Goal: Task Accomplishment & Management: Manage account settings

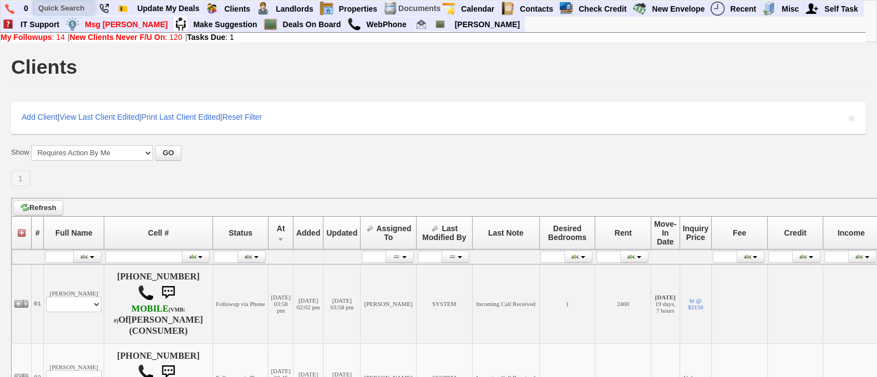
click at [68, 6] on input "text" at bounding box center [64, 8] width 61 height 14
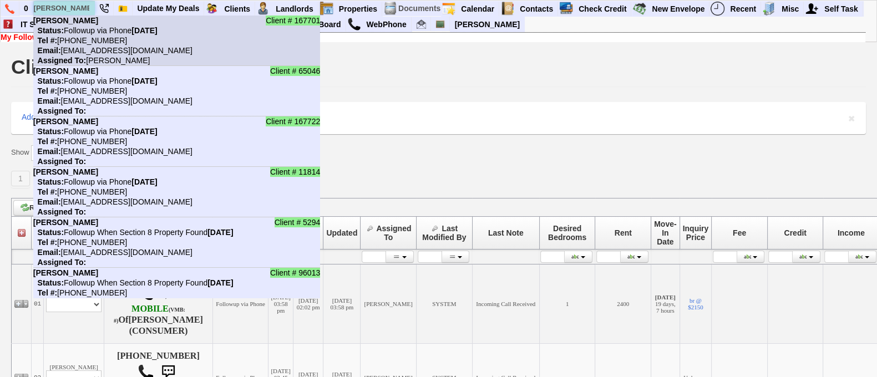
type input "luis"
click at [109, 32] on nobr "Status: Followup via Phone Thursday, September 11th, 2025" at bounding box center [95, 30] width 124 height 9
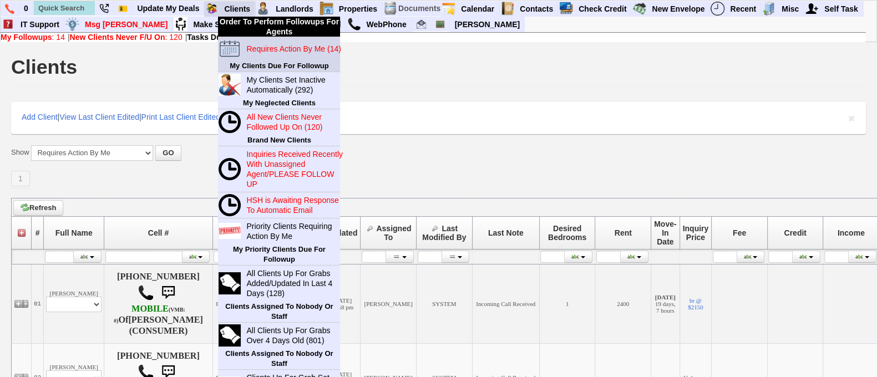
click at [278, 52] on blink "Requires Action By Me (14)" at bounding box center [293, 48] width 94 height 9
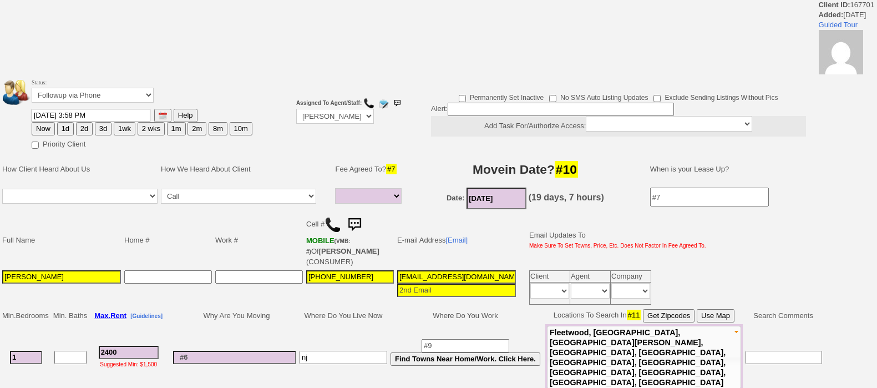
select select
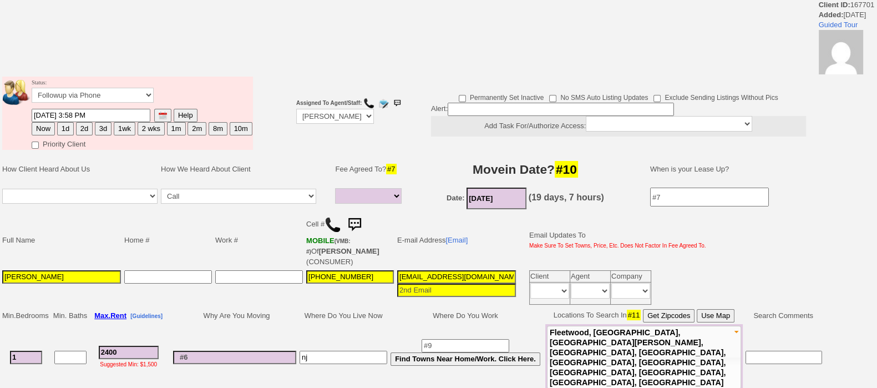
click at [448, 274] on input "betogml0391@gmail.com" at bounding box center [456, 276] width 119 height 13
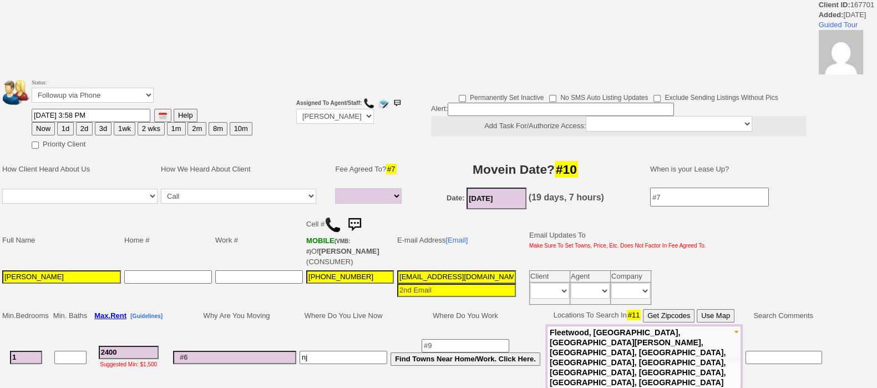
click at [448, 274] on input "betogml0391@gmail.com" at bounding box center [456, 276] width 119 height 13
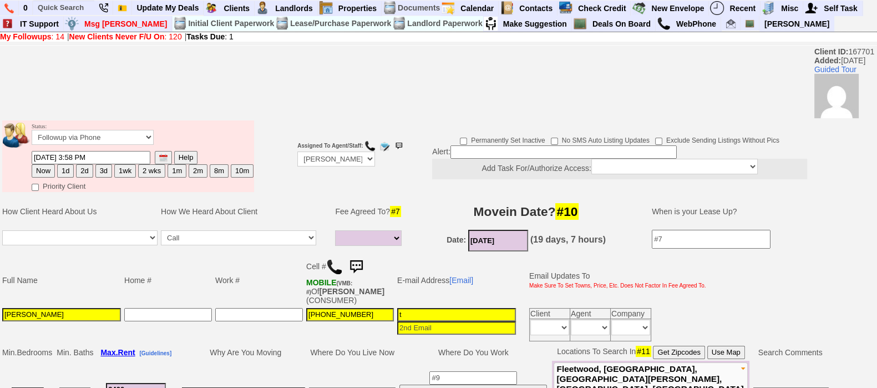
type input "t"
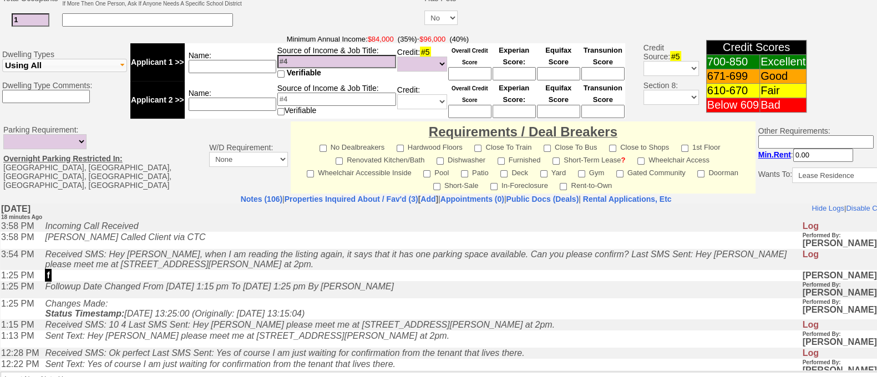
scroll to position [505, 0]
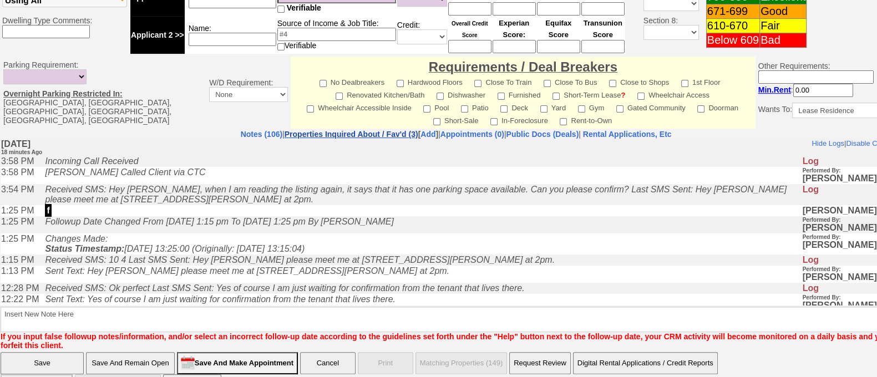
click at [359, 130] on link "Properties Inquired About / Fav'd (3)" at bounding box center [351, 134] width 134 height 9
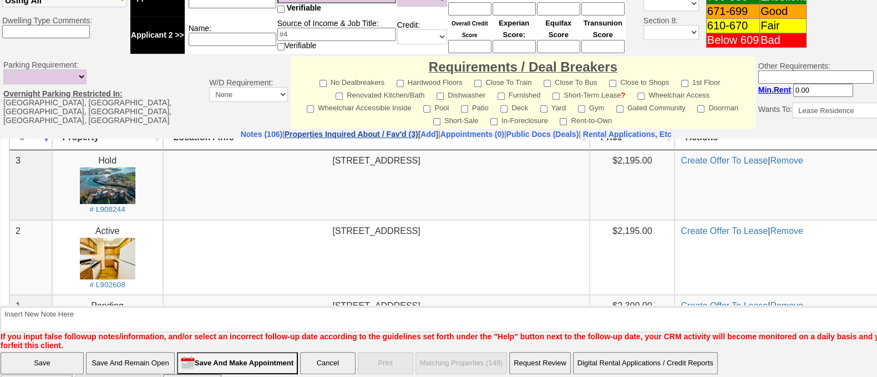
scroll to position [13, 0]
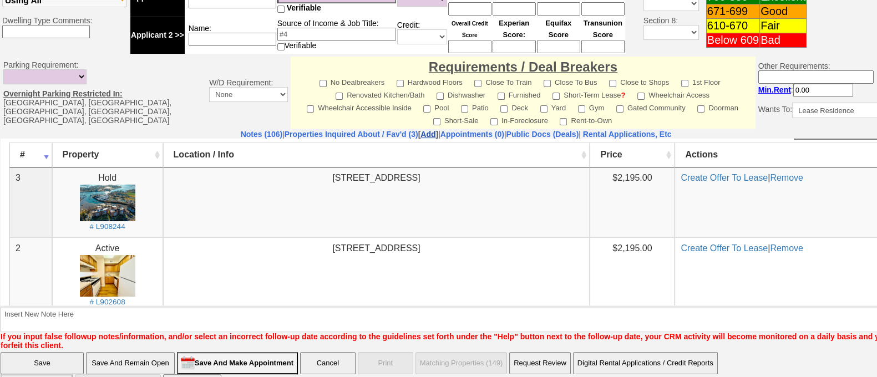
click at [420, 130] on link "Add" at bounding box center [427, 134] width 15 height 9
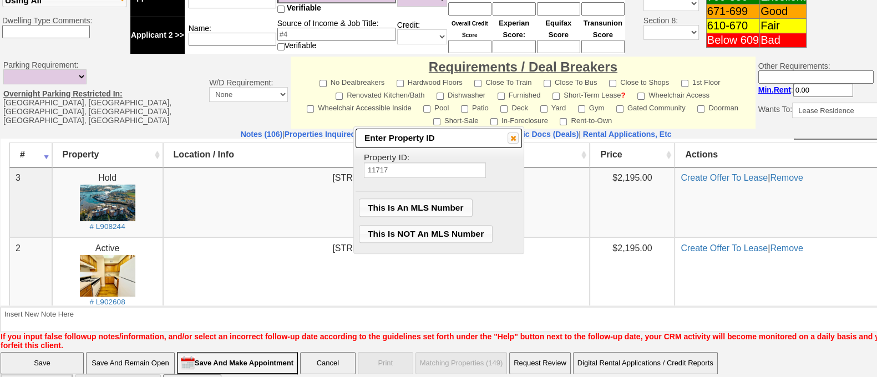
type input "11717"
click at [407, 233] on span "This Is NOT An MLS Number" at bounding box center [425, 234] width 133 height 17
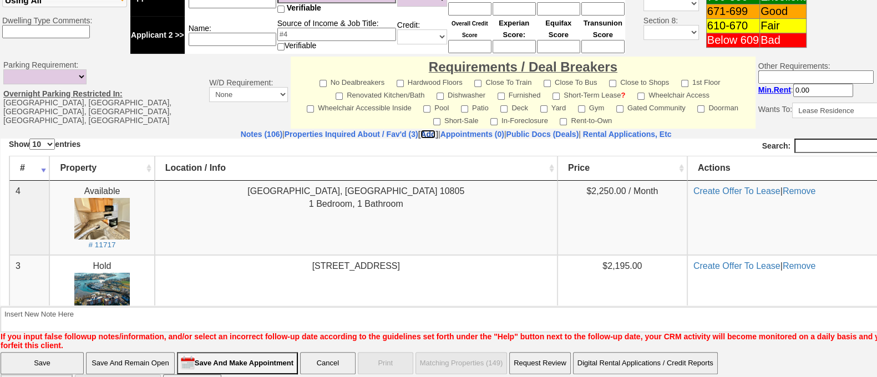
scroll to position [0, 0]
click at [705, 191] on link "Create Offer To Lease" at bounding box center [736, 190] width 87 height 9
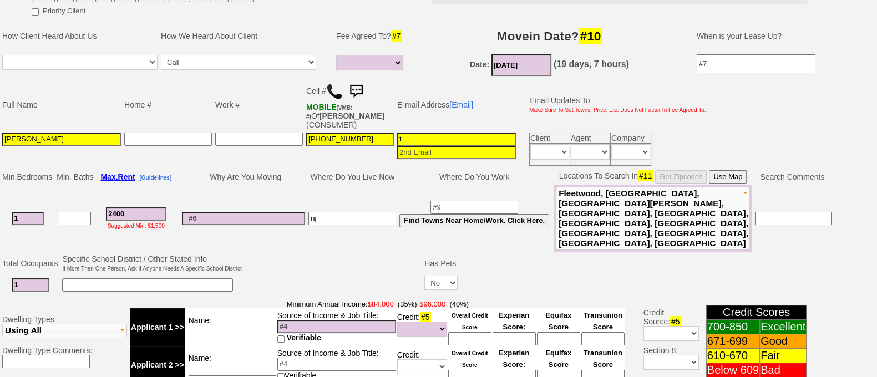
scroll to position [175, 0]
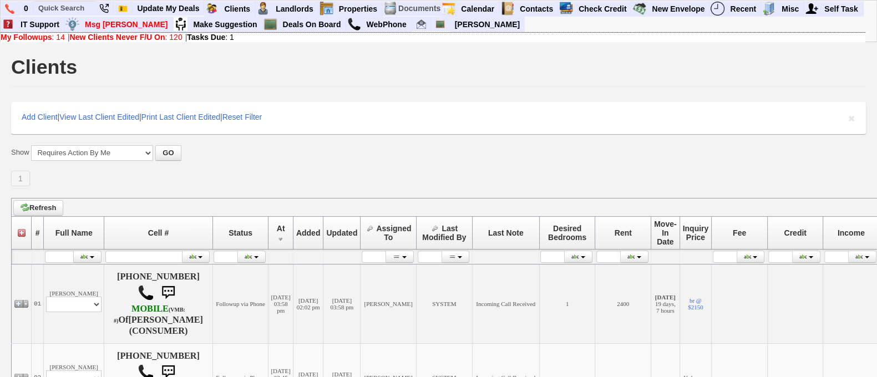
scroll to position [330, 0]
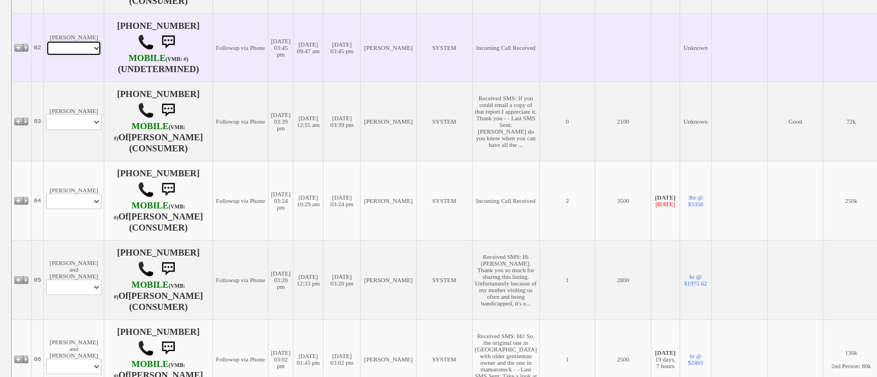
click at [75, 56] on select "Profile Edit Print Email Externally (Will Not Be Tracked In CRM) Closed Deals" at bounding box center [73, 48] width 55 height 16
select select "ChangeURL,/crm/custom/edit_client_form.php?redirect=%2Fcrm%2Fclients.php&id=165…"
click at [46, 54] on select "Profile Edit Print Email Externally (Will Not Be Tracked In CRM) Closed Deals" at bounding box center [73, 48] width 55 height 16
select select
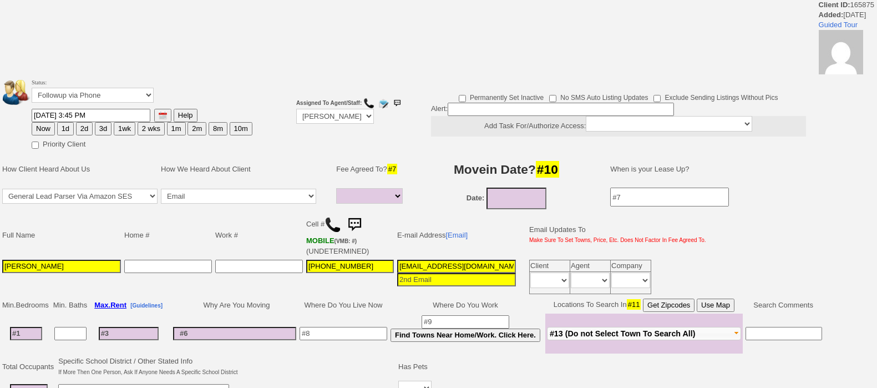
select select
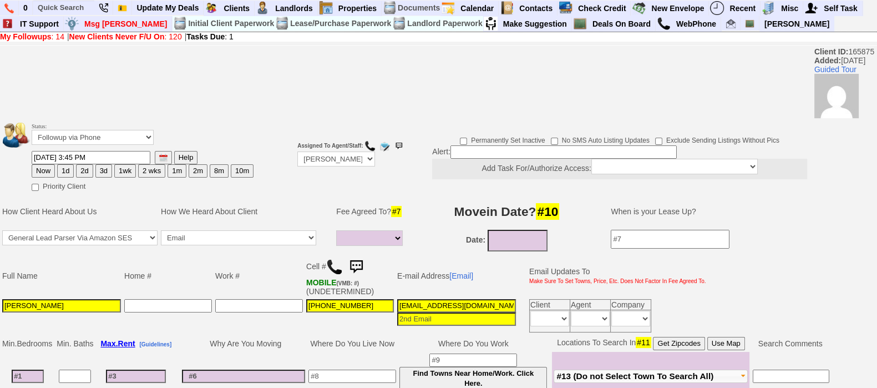
click at [358, 256] on img at bounding box center [356, 267] width 22 height 22
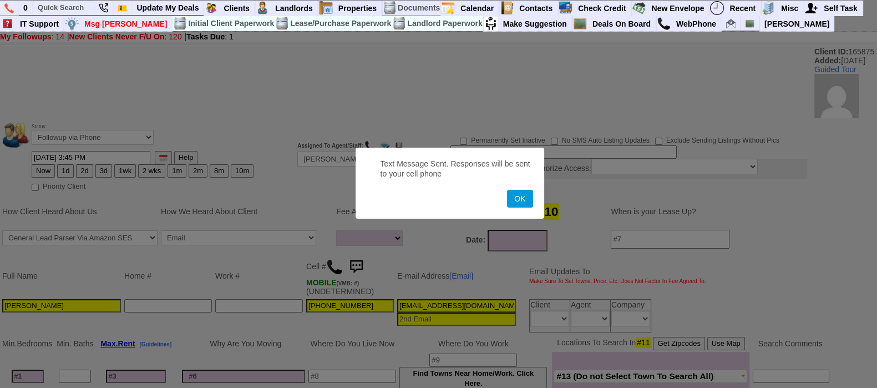
click at [507, 190] on button "OK" at bounding box center [520, 199] width 26 height 18
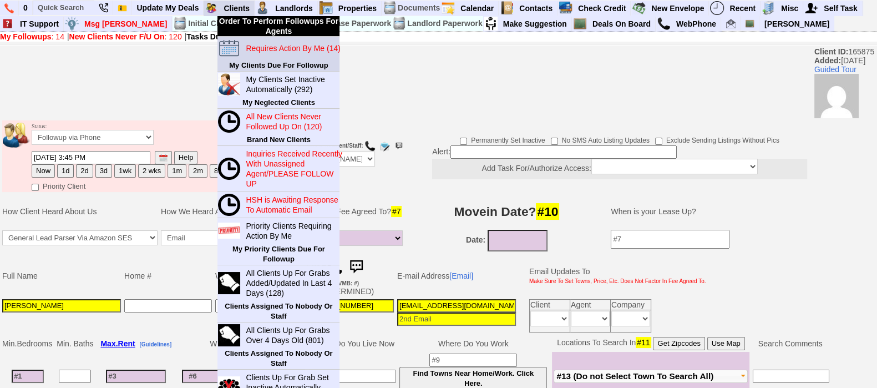
click at [274, 52] on blink "Requires Action By Me (14)" at bounding box center [293, 48] width 94 height 9
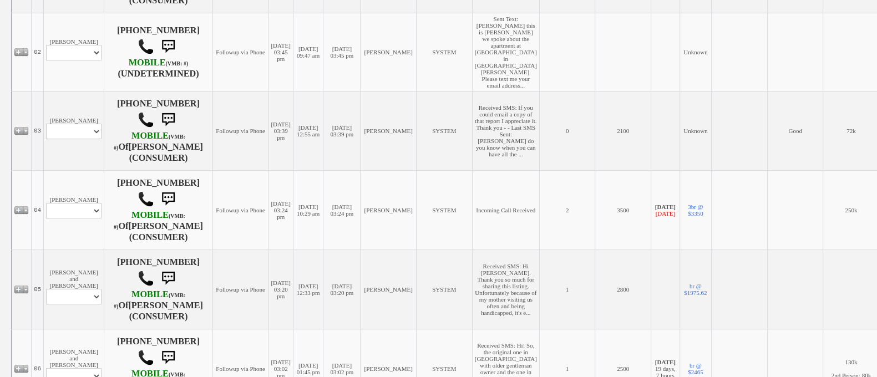
scroll to position [370, 0]
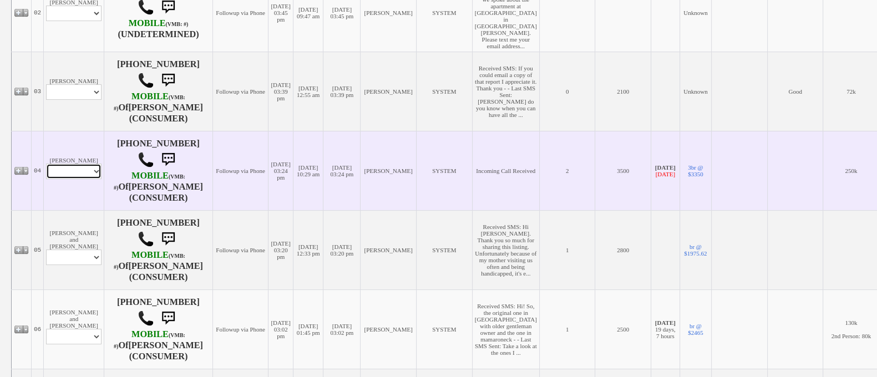
click at [91, 179] on select "Profile Edit Print Email Externally (Will Not Be Tracked In CRM) Closed Deals" at bounding box center [73, 172] width 55 height 16
select select "ChangeURL,/crm/custom/edit_client_form.php?redirect=%2Fcrm%2Fclients.php&id=965…"
click at [46, 175] on select "Profile Edit Print Email Externally (Will Not Be Tracked In CRM) Closed Deals" at bounding box center [73, 172] width 55 height 16
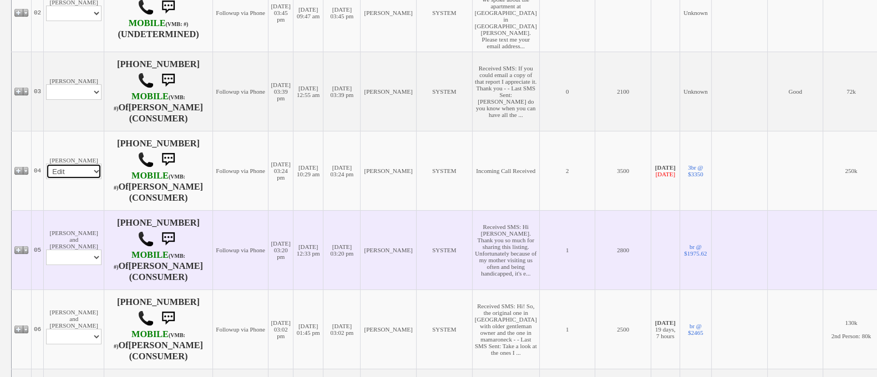
select select
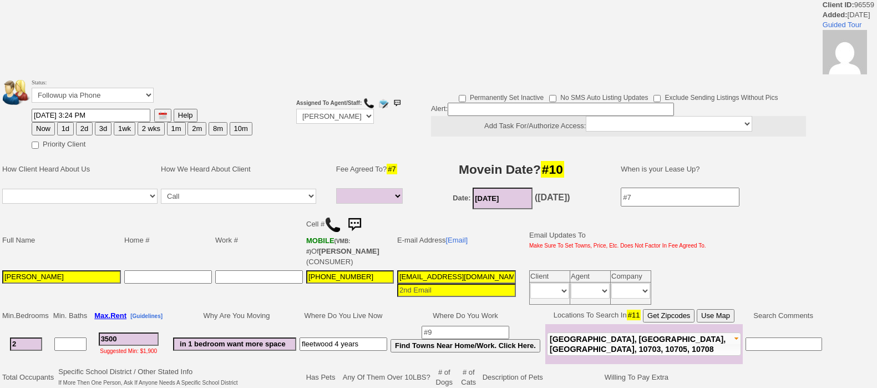
select select
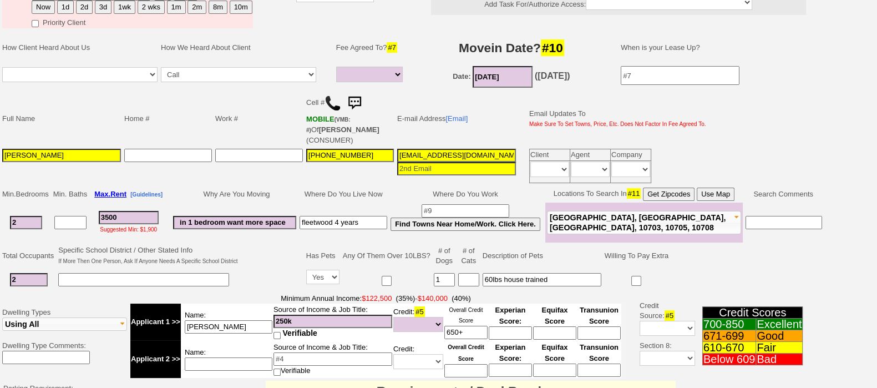
scroll to position [122, 0]
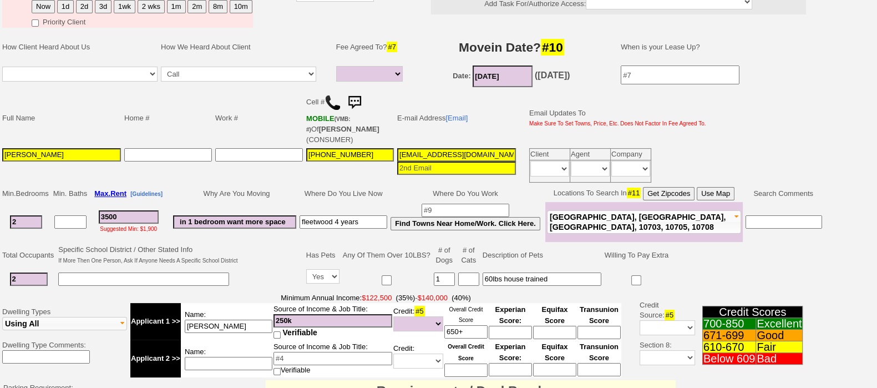
drag, startPoint x: 27, startPoint y: 268, endPoint x: 0, endPoint y: 292, distance: 35.7
click at [0, 292] on tbody "Status: Followup via Phone Followup via Email Followup When Section 8 Property …" at bounding box center [415, 340] width 830 height 776
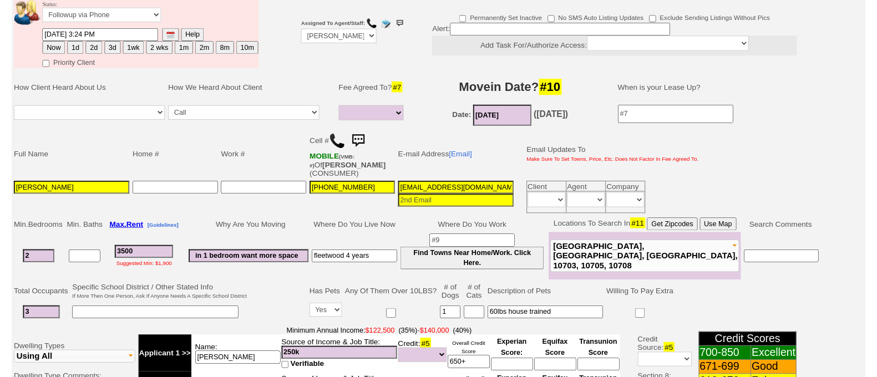
scroll to position [165, 0]
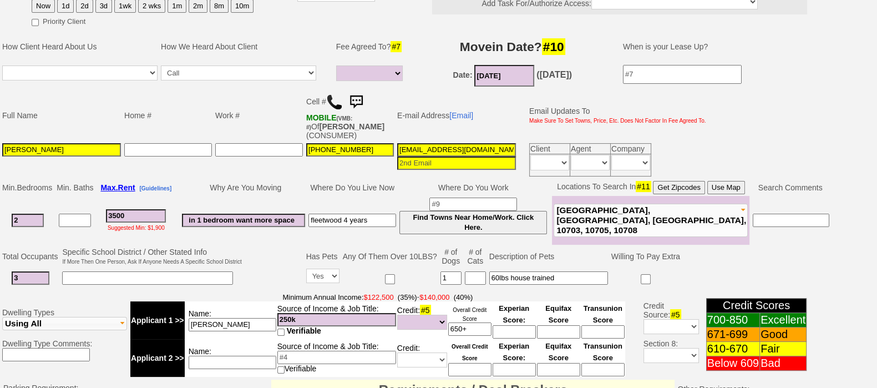
type input "3"
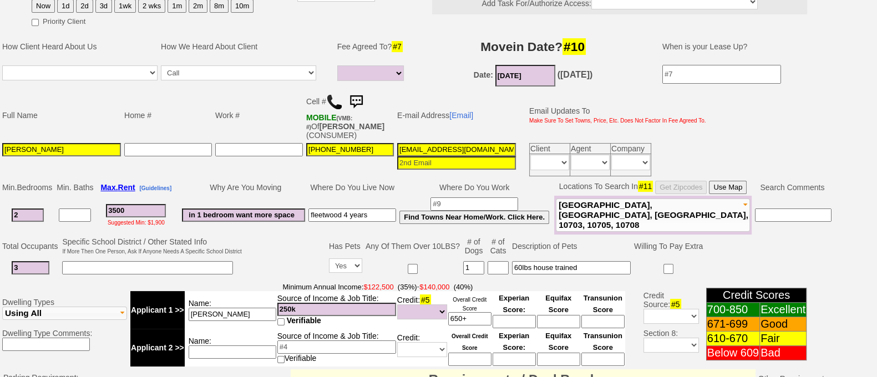
click at [105, 273] on input at bounding box center [147, 267] width 171 height 13
type input "mom"
drag, startPoint x: 377, startPoint y: 216, endPoint x: 170, endPoint y: 213, distance: 206.8
click at [170, 213] on tr "2 3500 Suggested Min: $1,900 in 1 bedroom want more space fleetwood 4 years Fin…" at bounding box center [417, 215] width 832 height 39
type input "e"
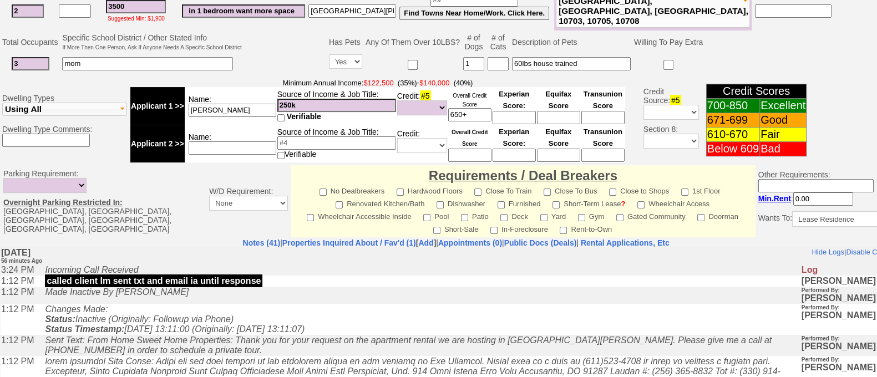
scroll to position [488, 0]
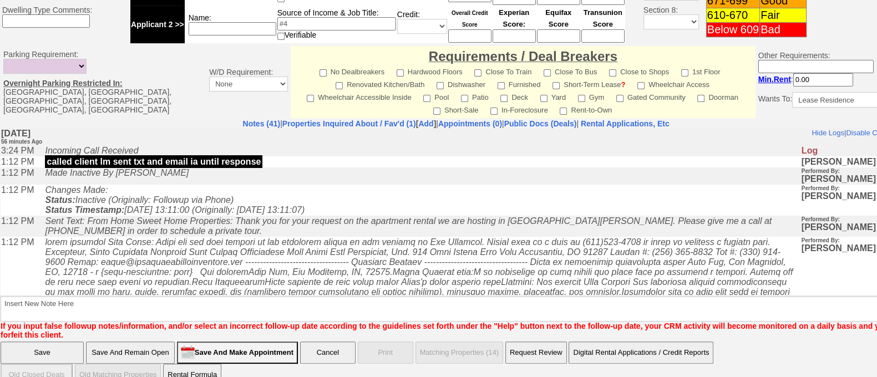
type input "[GEOGRAPHIC_DATA][PERSON_NAME]"
click at [679, 297] on textarea "Insert New Note Here" at bounding box center [460, 309] width 918 height 26
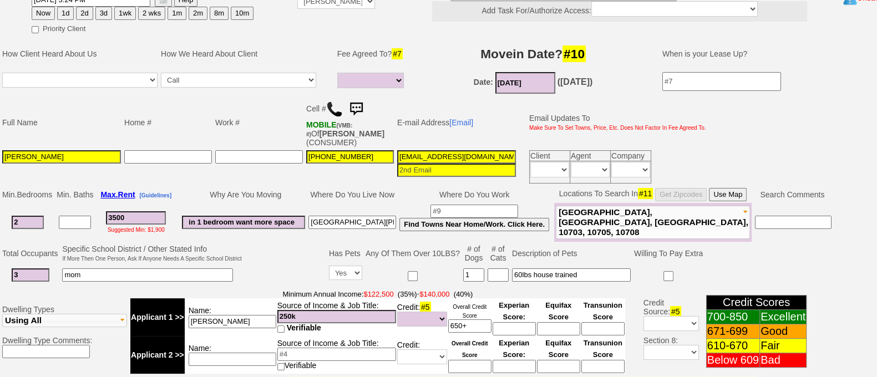
scroll to position [0, 0]
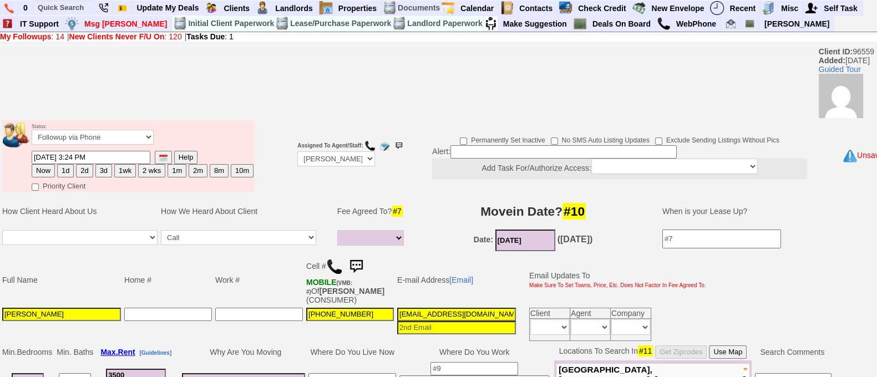
type textarea "park ave she will get back to me"
click at [83, 171] on button "2d" at bounding box center [84, 170] width 17 height 13
type input "09/13/2025 04:20 PM"
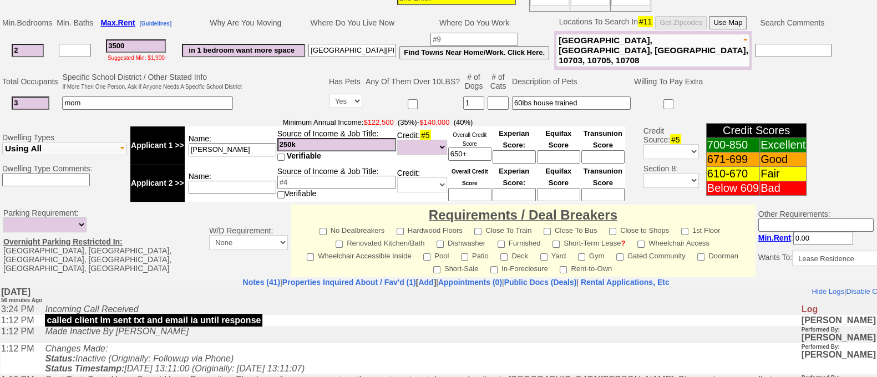
scroll to position [504, 0]
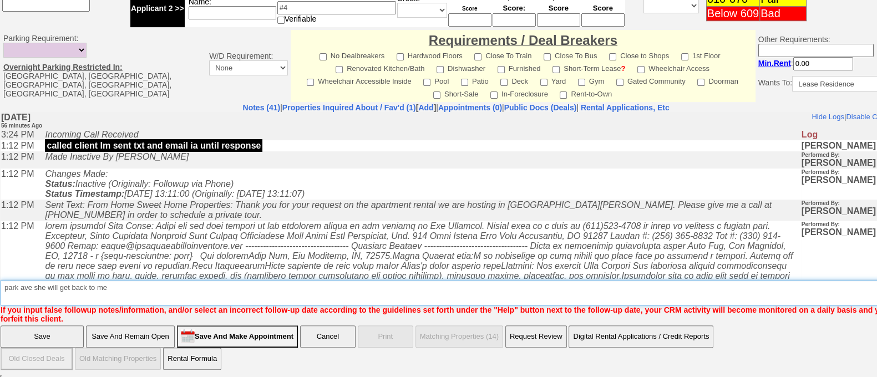
click at [289, 288] on textarea "Insert New Note Here" at bounding box center [460, 293] width 918 height 26
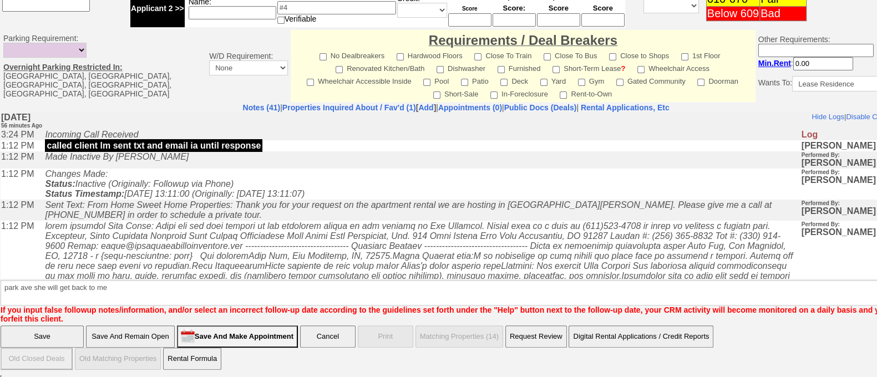
click input "Save" at bounding box center [42, 336] width 83 height 22
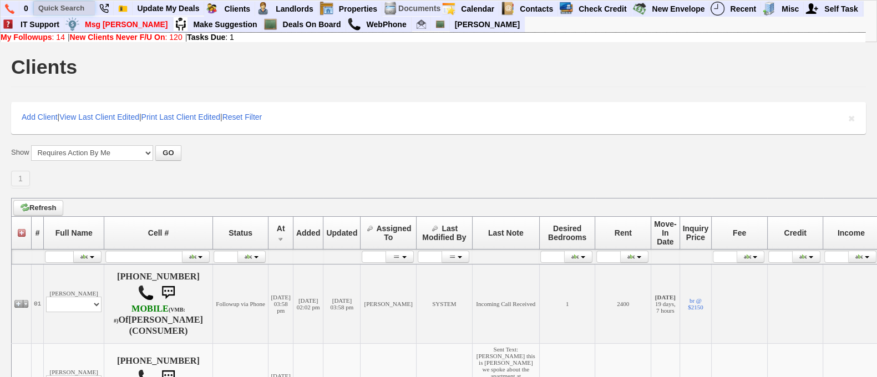
click at [83, 4] on input "text" at bounding box center [64, 8] width 61 height 14
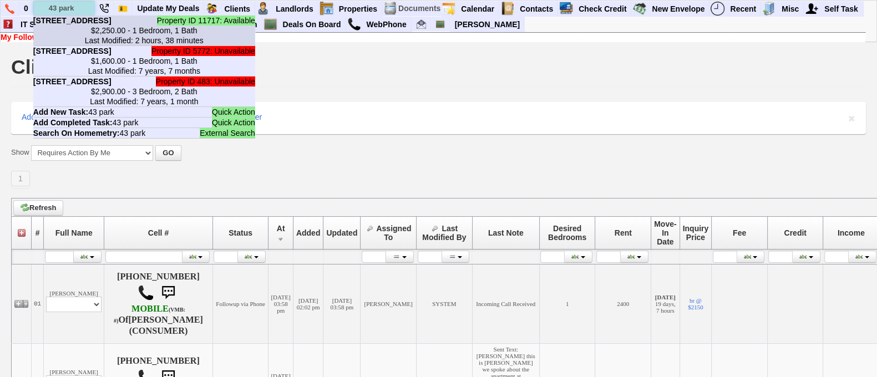
type input "43 park"
click at [96, 25] on b "43 Park Ave - Floor: 2nd in New Rochelle, NY" at bounding box center [72, 20] width 78 height 9
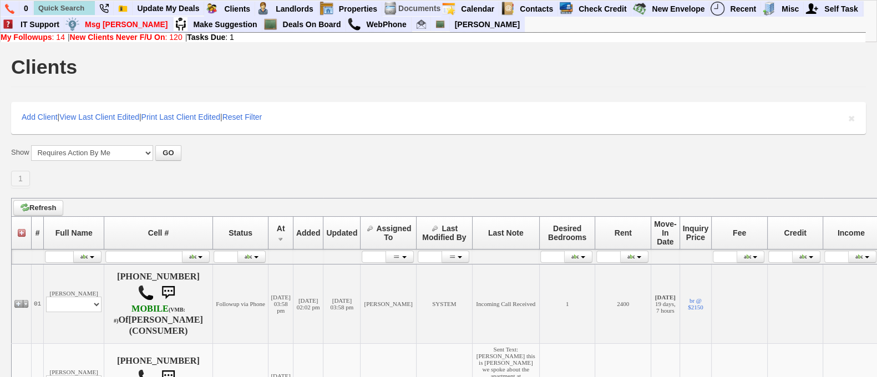
scroll to position [330, 0]
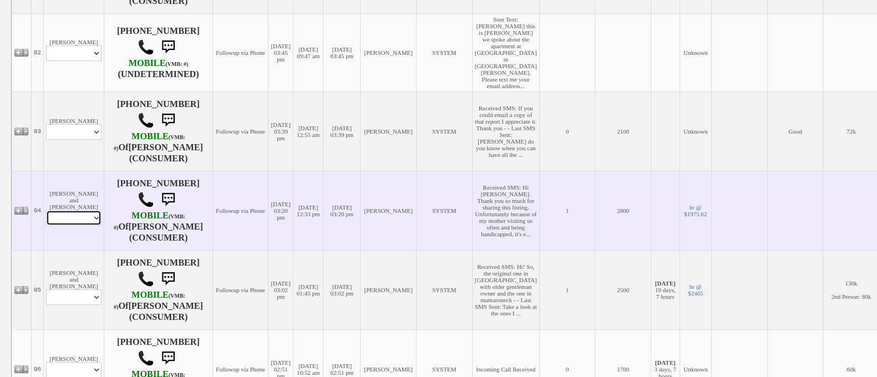
click at [85, 226] on select "Profile Edit Print Email Externally (Will Not Be Tracked In CRM) Closed Deals" at bounding box center [73, 218] width 55 height 16
select select "ChangeURL,/crm/custom/edit_client_form.php?redirect=%2Fcrm%2Fclients.php&id=162…"
click at [46, 223] on select "Profile Edit Print Email Externally (Will Not Be Tracked In CRM) Closed Deals" at bounding box center [73, 218] width 55 height 16
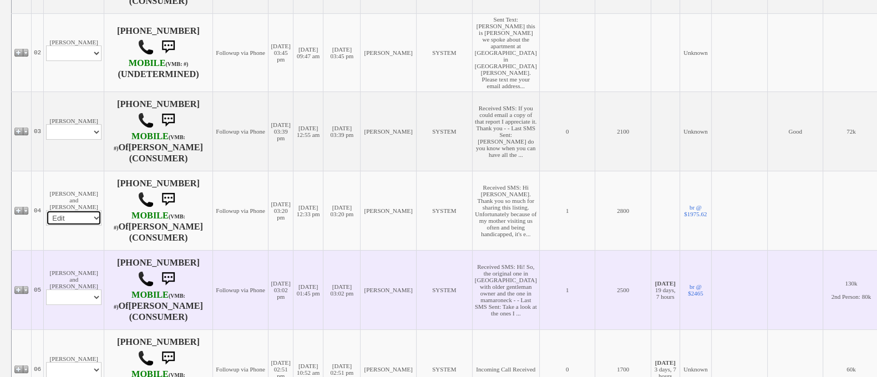
select select
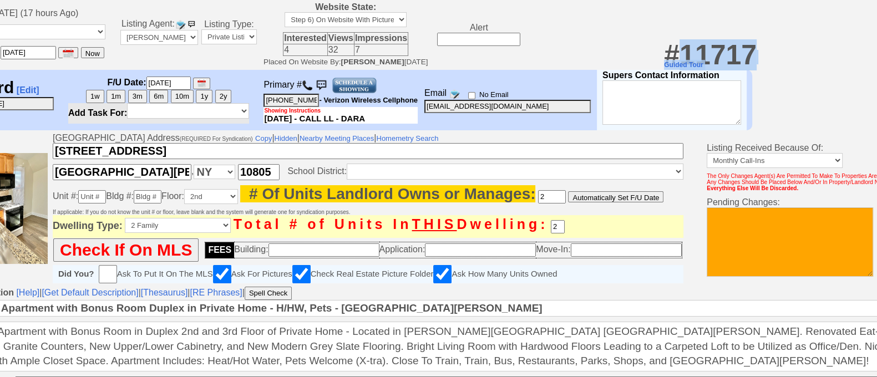
scroll to position [0, 91]
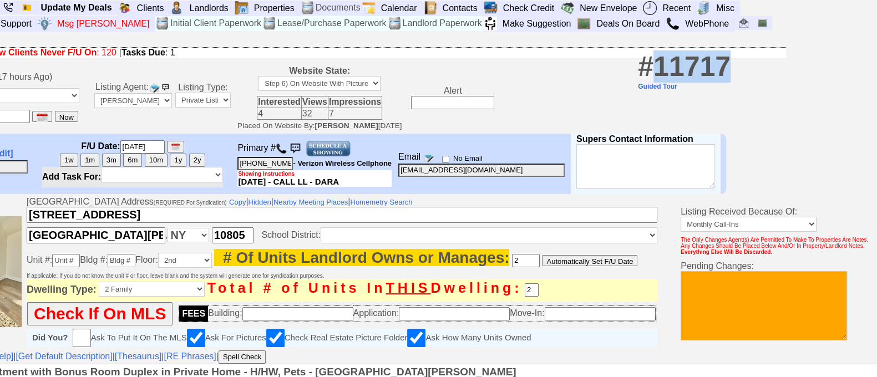
drag, startPoint x: 747, startPoint y: 56, endPoint x: 729, endPoint y: 52, distance: 18.8
click at [729, 52] on div "# 11717 Guided Tour" at bounding box center [684, 70] width 93 height 40
copy span "11717"
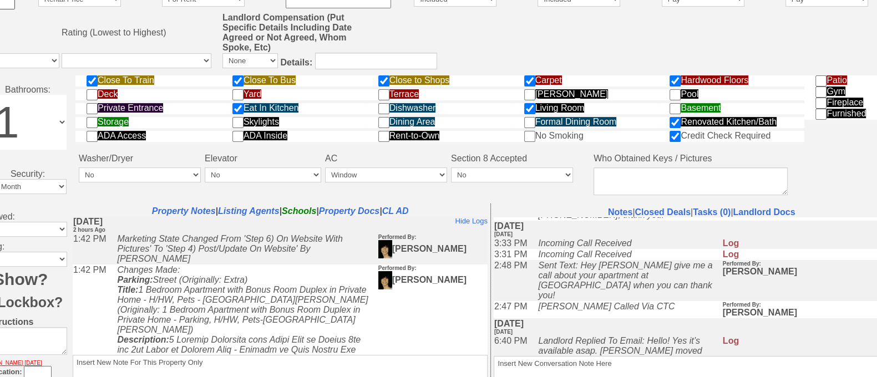
scroll to position [177, 0]
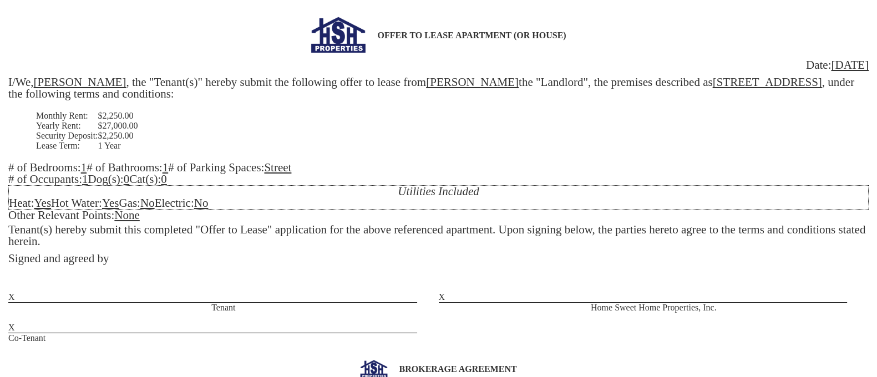
click at [426, 83] on u "[PERSON_NAME]" at bounding box center [472, 81] width 93 height 13
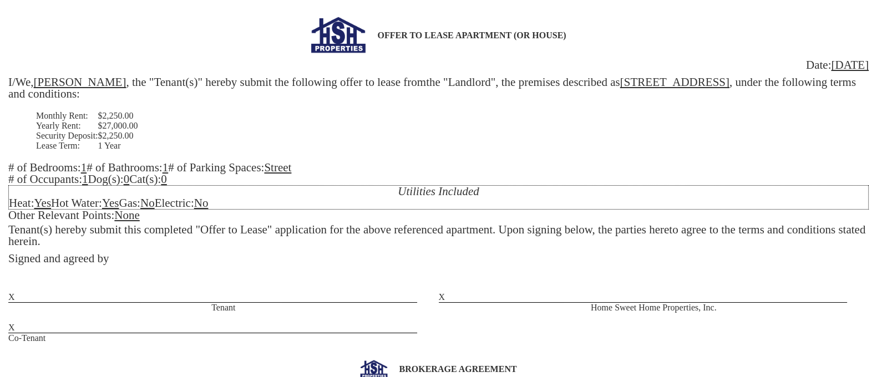
click at [291, 170] on u "Street" at bounding box center [277, 167] width 27 height 13
drag, startPoint x: 141, startPoint y: 224, endPoint x: 121, endPoint y: 218, distance: 21.4
click at [121, 218] on div "OFFER TO LEASE APARTMENT (OR HOUSE) Date: 09/11/2025 I/We, Luis , the "Tenant(s…" at bounding box center [438, 180] width 860 height 327
click at [121, 218] on u "None" at bounding box center [127, 214] width 26 height 13
drag, startPoint x: 144, startPoint y: 218, endPoint x: 121, endPoint y: 220, distance: 22.8
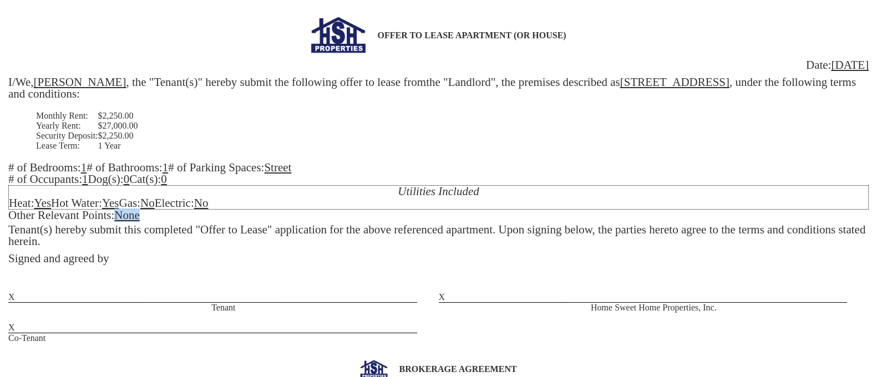
click at [121, 220] on div "OFFER TO LEASE APARTMENT (OR HOUSE) Date: 09/11/2025 I/We, Luis , the "Tenant(s…" at bounding box center [438, 180] width 860 height 327
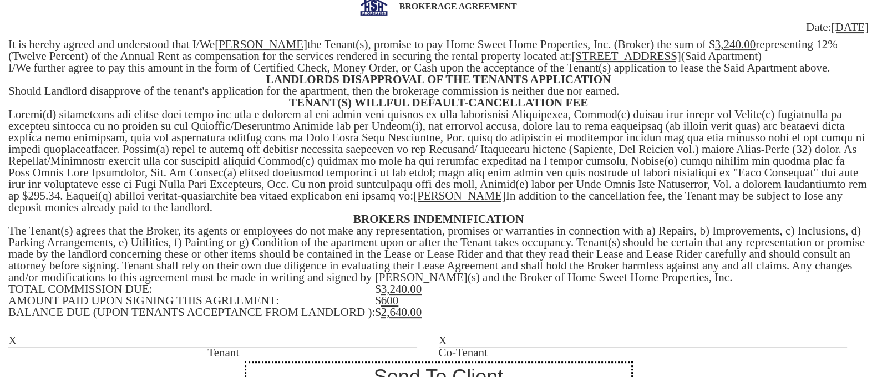
scroll to position [381, 0]
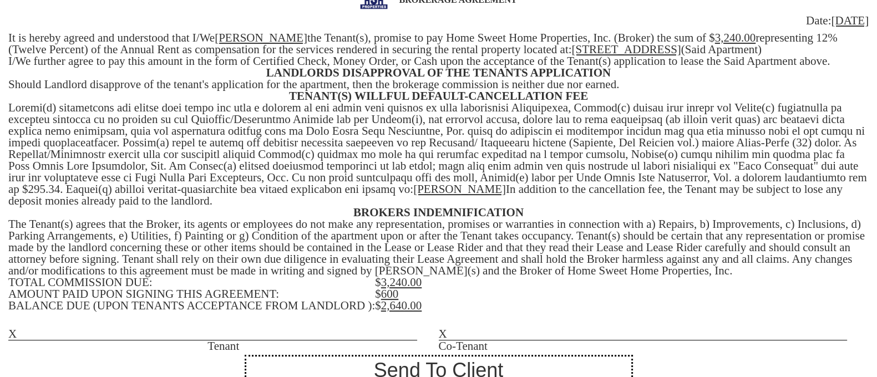
click at [395, 284] on u "3,240.00" at bounding box center [401, 282] width 41 height 13
click at [401, 296] on td "$ 600" at bounding box center [621, 294] width 493 height 12
click at [395, 303] on u "2,640.00" at bounding box center [401, 305] width 41 height 13
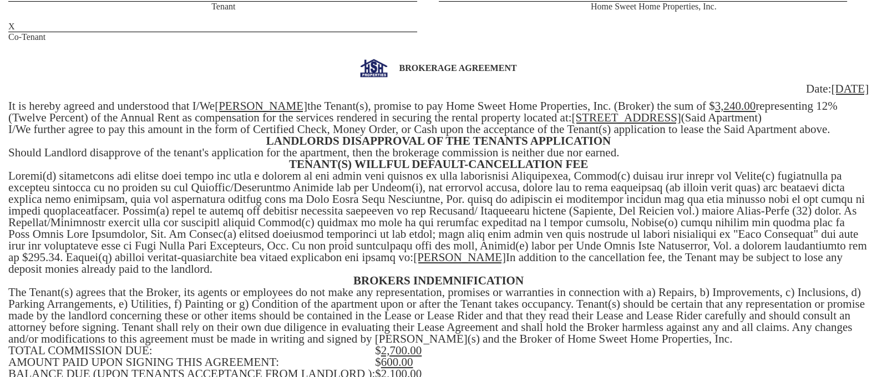
scroll to position [233, 0]
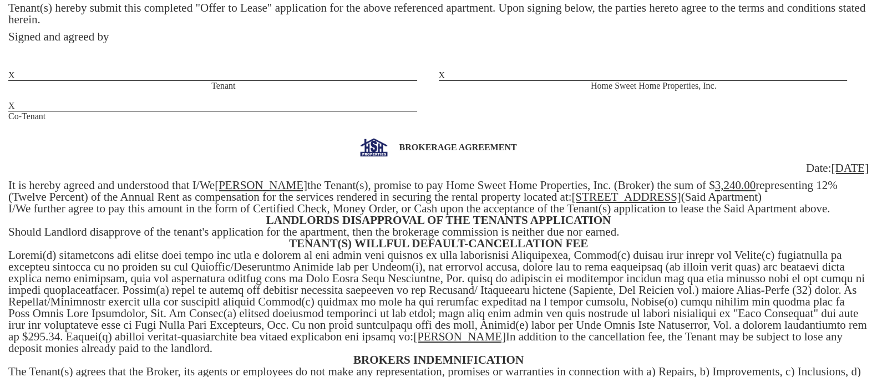
click at [764, 181] on div "BROKERAGE AGREEMENT Date: 09/11/2025 It is hereby agreed and understood that I/…" at bounding box center [438, 318] width 860 height 361
click at [809, 189] on div "BROKERAGE AGREEMENT Date: 09/11/2025 It is hereby agreed and understood that I/…" at bounding box center [438, 318] width 860 height 361
click at [715, 184] on u "3,240.00" at bounding box center [735, 185] width 41 height 13
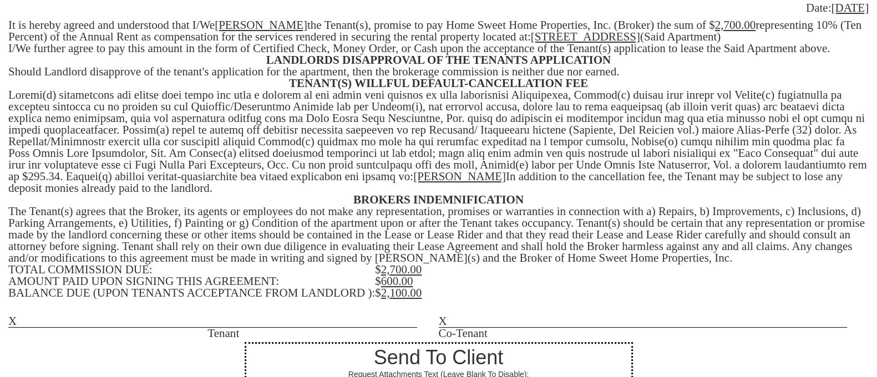
scroll to position [445, 0]
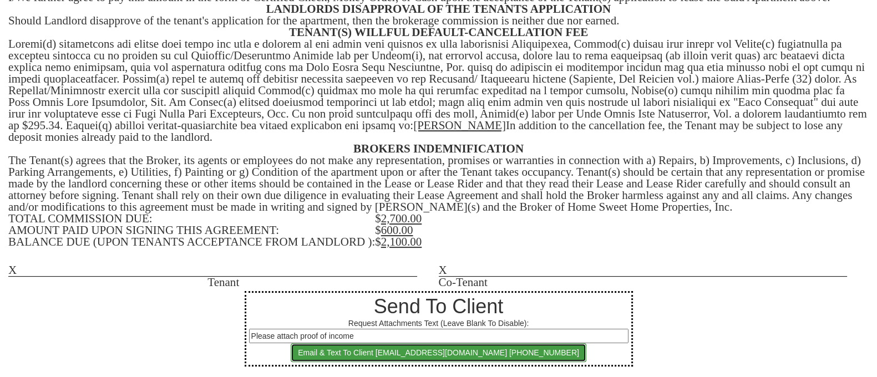
click at [486, 348] on button "Email & Text To Client betogml0391@gmail.com 347-573-4647" at bounding box center [439, 352] width 296 height 19
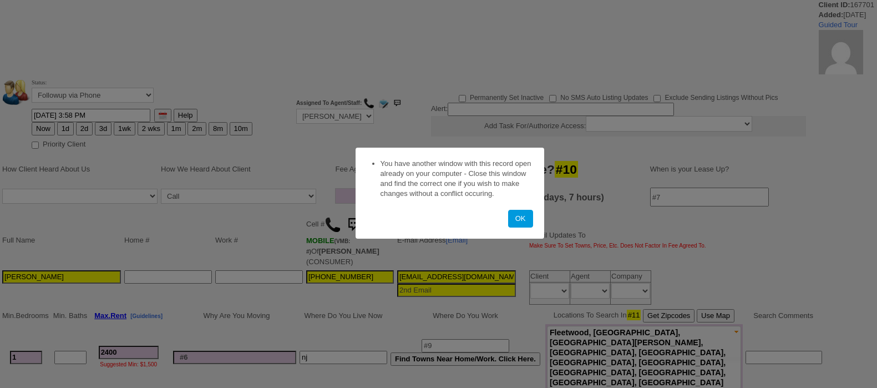
select select
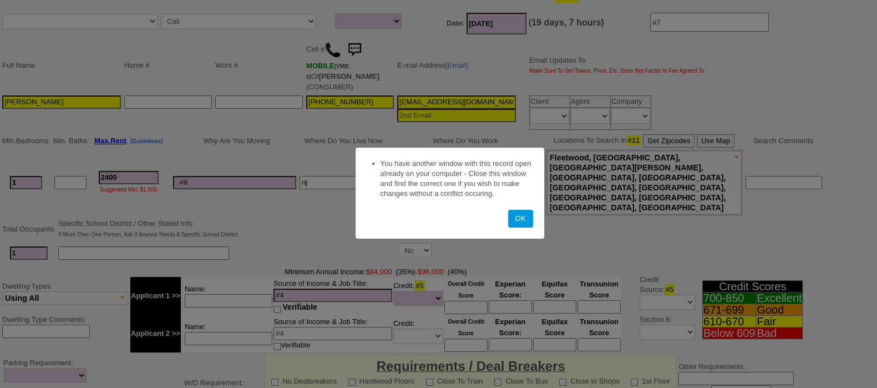
scroll to position [175, 0]
click at [508, 211] on button "OK" at bounding box center [520, 219] width 25 height 18
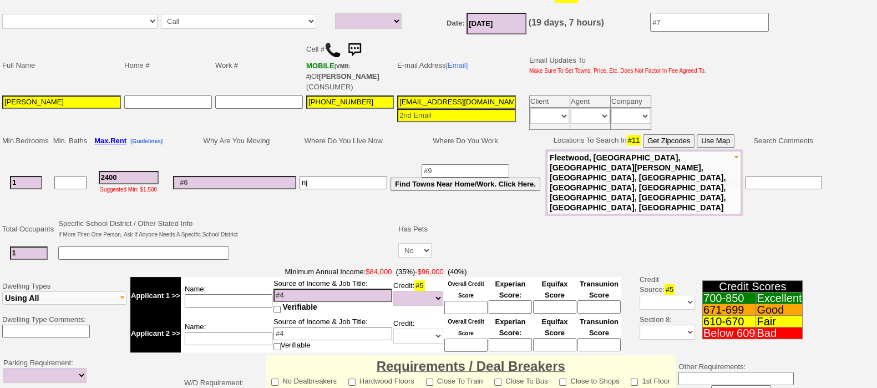
click at [360, 45] on img at bounding box center [354, 50] width 22 height 22
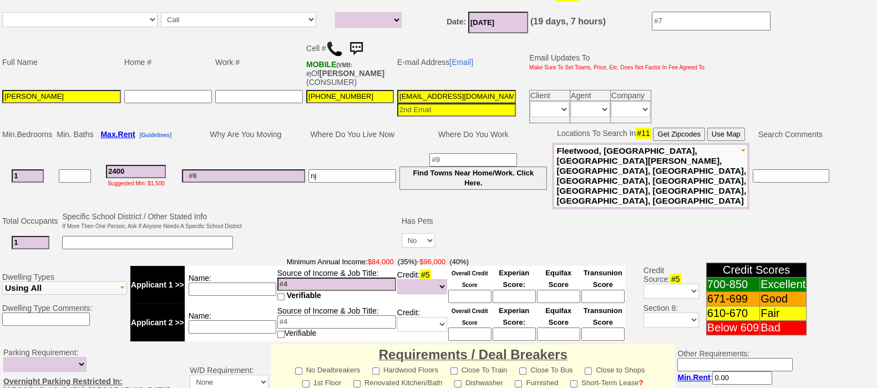
click at [355, 48] on img at bounding box center [356, 49] width 22 height 22
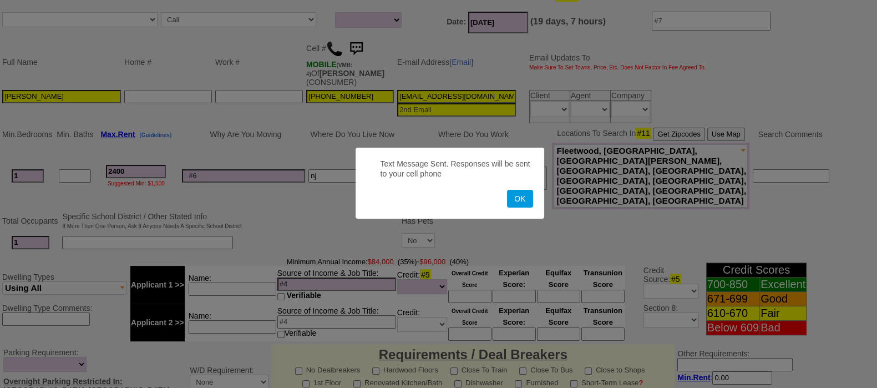
click at [507, 190] on button "OK" at bounding box center [520, 199] width 26 height 18
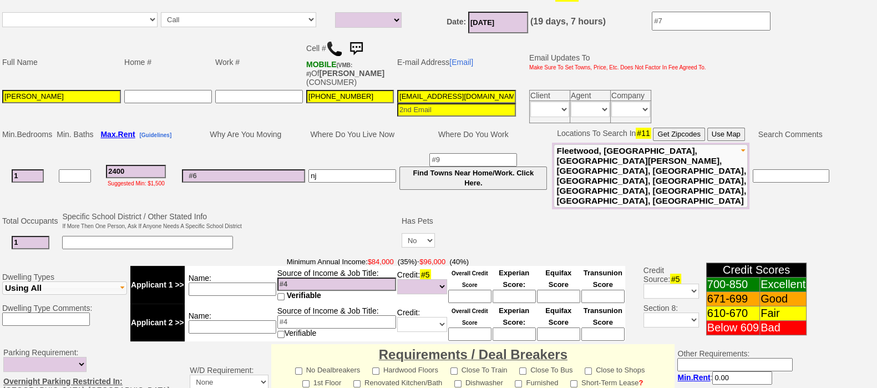
click at [367, 43] on img at bounding box center [356, 49] width 22 height 22
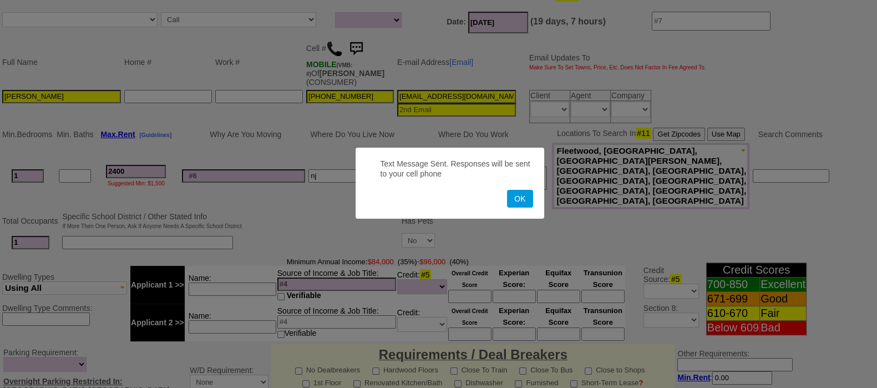
click at [507, 190] on button "OK" at bounding box center [520, 199] width 26 height 18
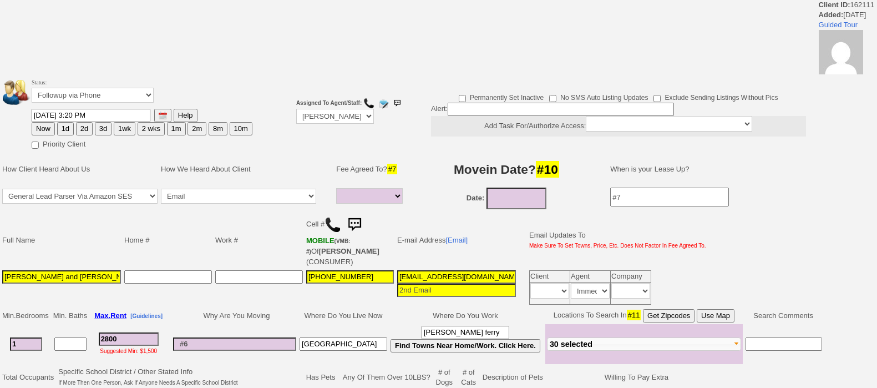
select select
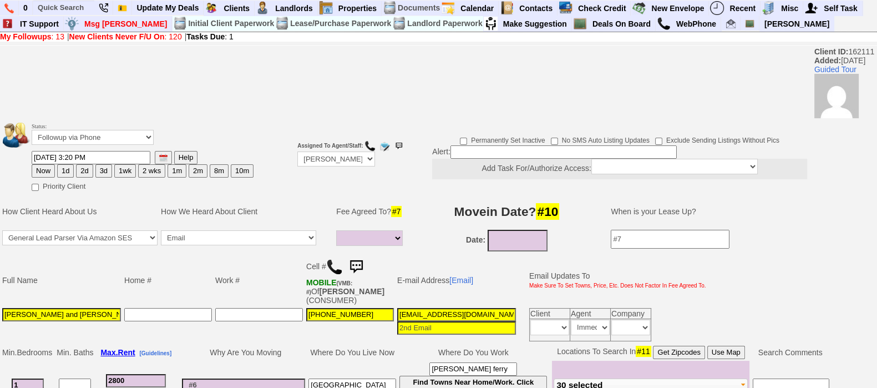
click at [360, 259] on img at bounding box center [356, 267] width 22 height 22
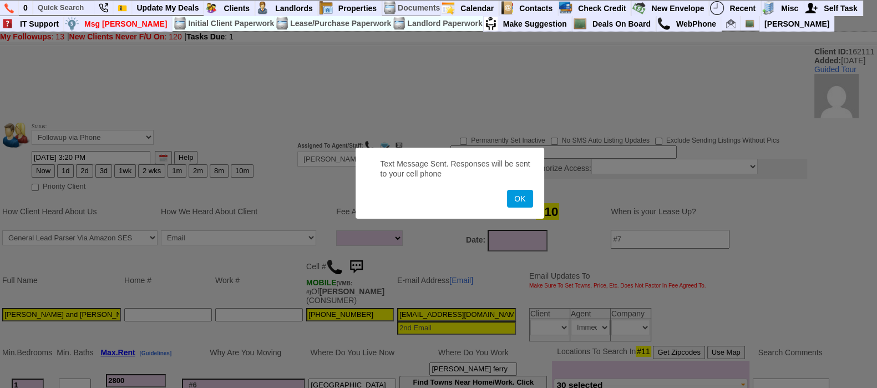
click at [507, 190] on button "OK" at bounding box center [520, 199] width 26 height 18
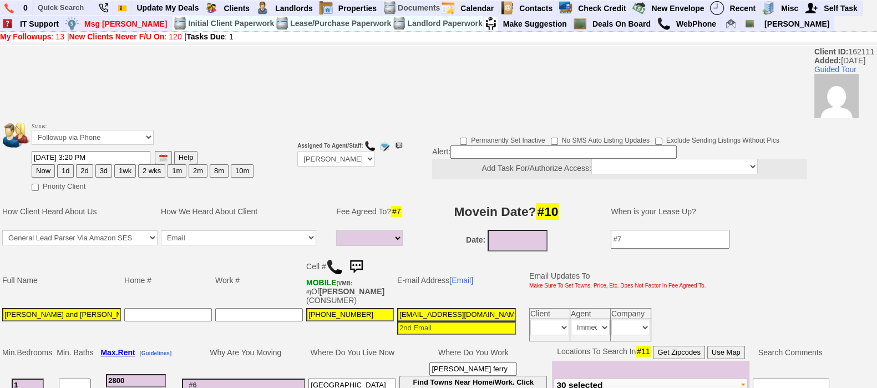
click at [127, 166] on button "1wk" at bounding box center [125, 170] width 22 height 13
type input "09/18/2025 04:26 PM"
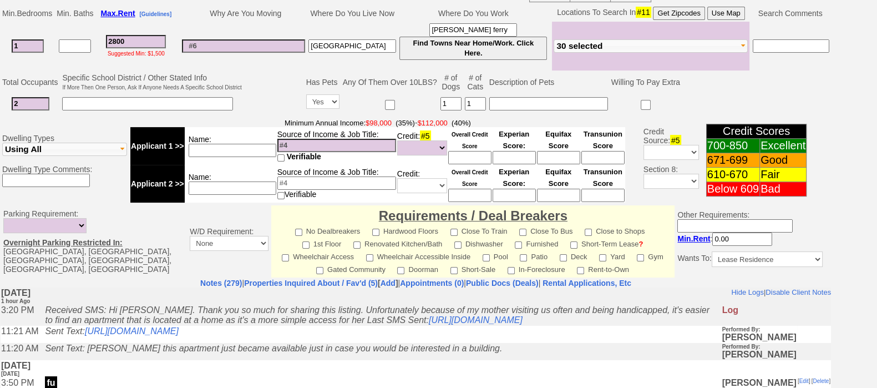
scroll to position [508, 0]
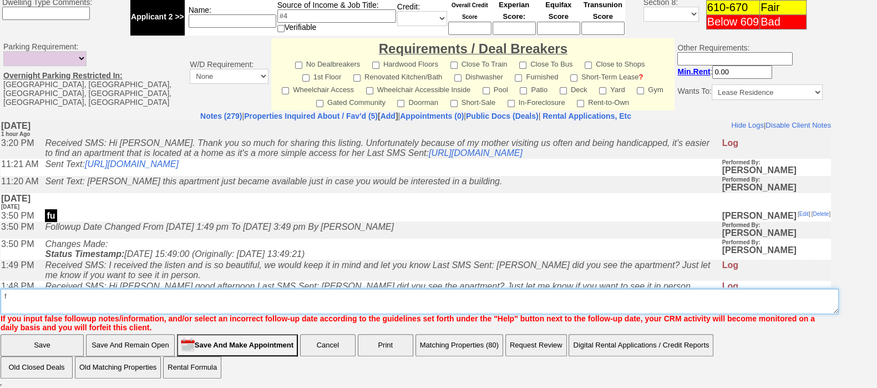
click at [599, 294] on textarea "Insert New Note Here" at bounding box center [420, 301] width 838 height 26
type textarea "f"
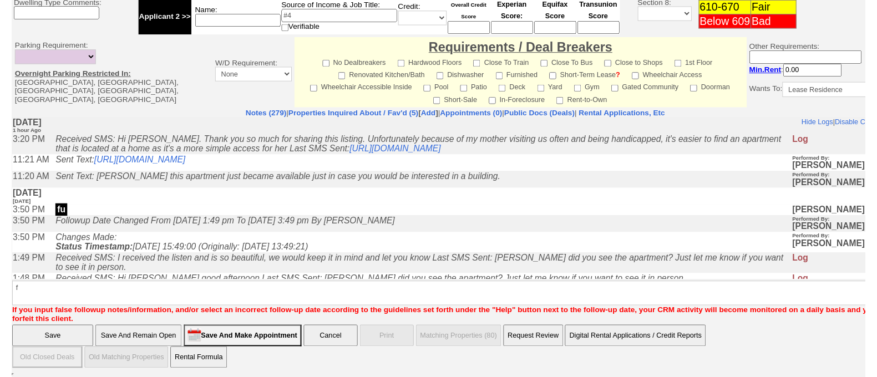
scroll to position [463, 0]
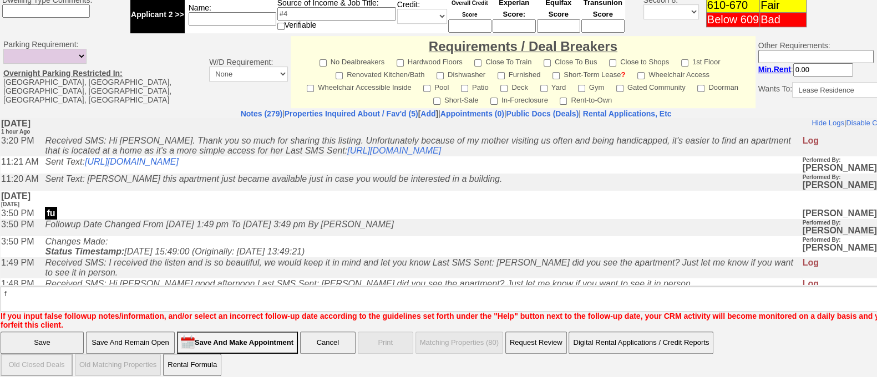
click input "Save" at bounding box center [42, 343] width 83 height 22
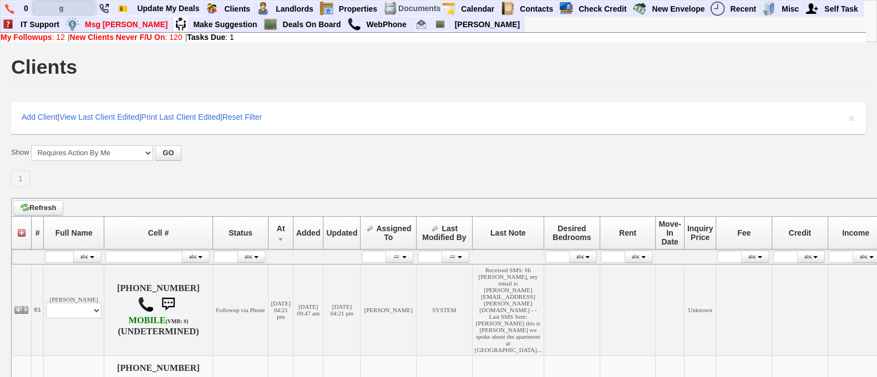
click at [80, 6] on input "g" at bounding box center [64, 8] width 61 height 14
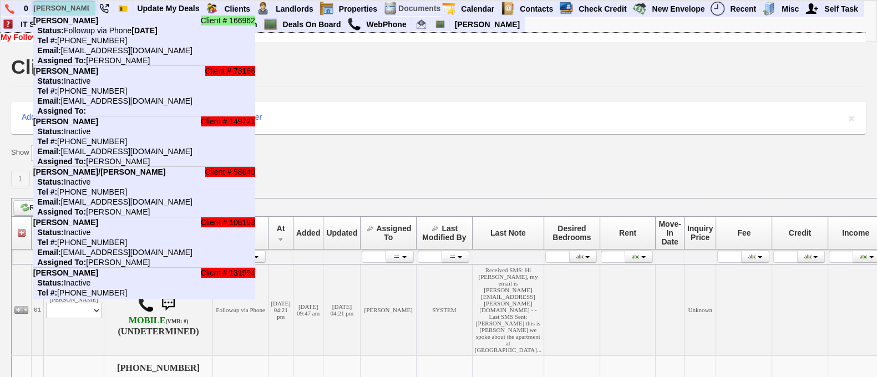
click at [80, 6] on input "giovanny" at bounding box center [64, 8] width 61 height 14
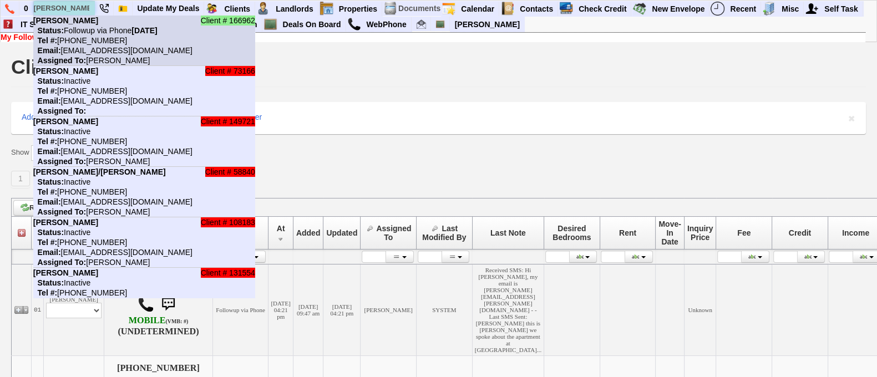
type input "giovanny"
click at [97, 25] on li "Client # 166962 Giovanny Alarcon Status: Followup via Phone Thursday, September…" at bounding box center [144, 41] width 222 height 50
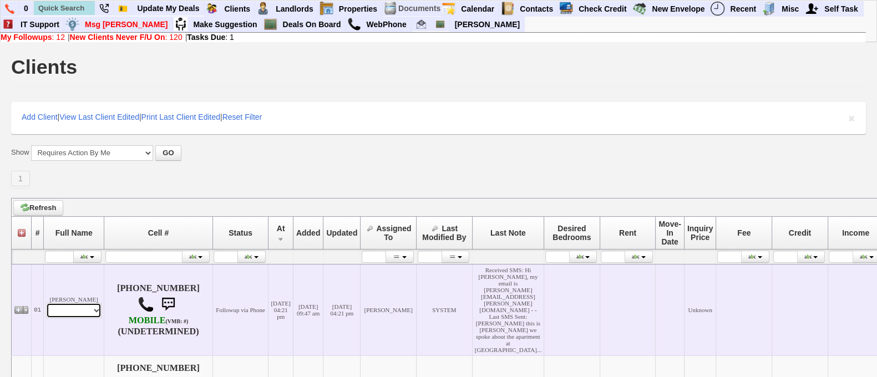
click at [69, 303] on select "Profile Edit Print Email Externally (Will Not Be Tracked In CRM) Closed Deals" at bounding box center [73, 311] width 55 height 16
select select "ChangeURL,/crm/custom/edit_client_form.php?redirect=%2Fcrm%2Fclients.php&id=165…"
click at [46, 303] on select "Profile Edit Print Email Externally (Will Not Be Tracked In CRM) Closed Deals" at bounding box center [73, 311] width 55 height 16
select select
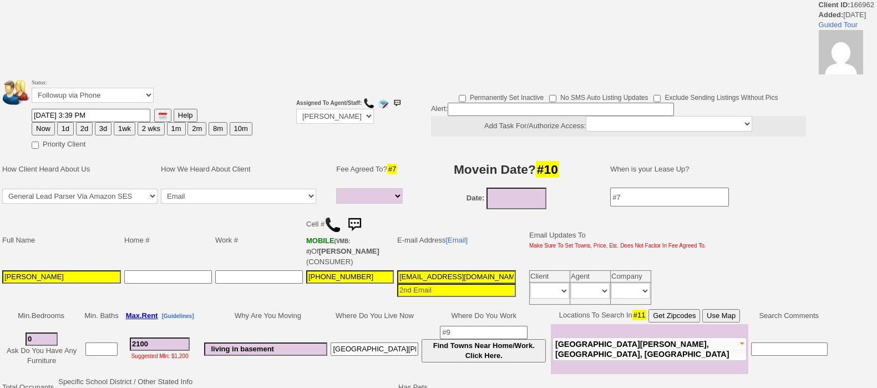
select select
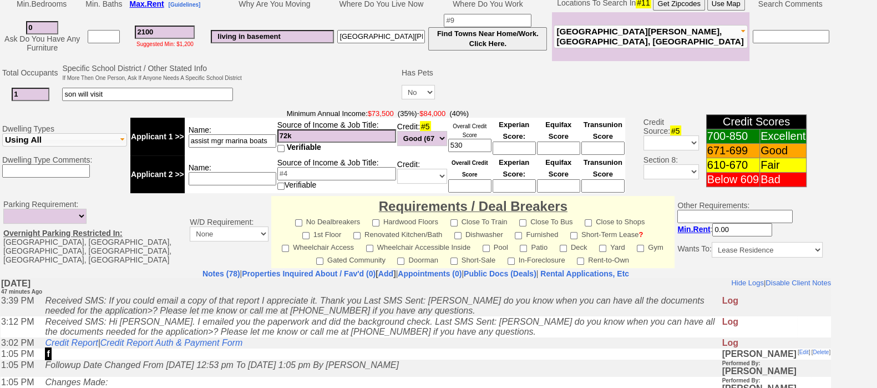
scroll to position [34, 0]
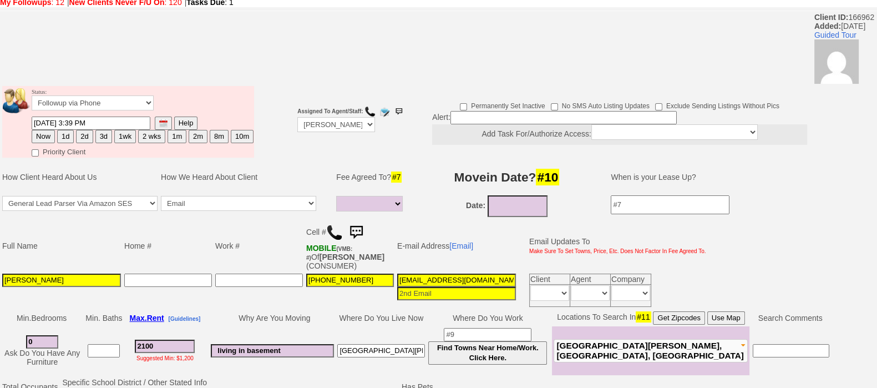
click at [363, 228] on img at bounding box center [356, 232] width 22 height 22
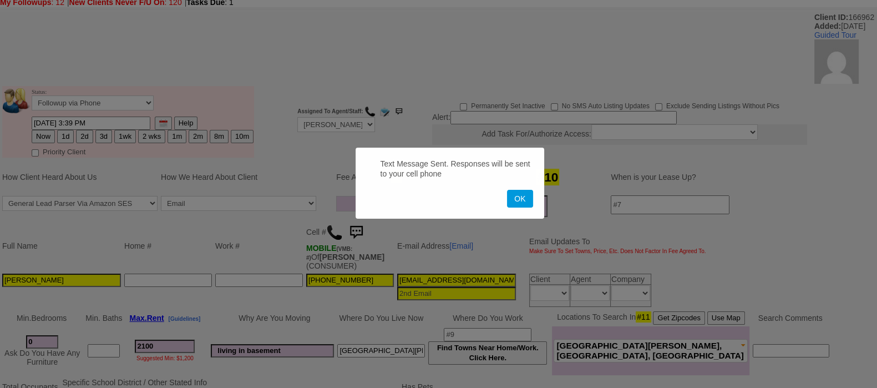
click at [507, 190] on button "OK" at bounding box center [520, 199] width 26 height 18
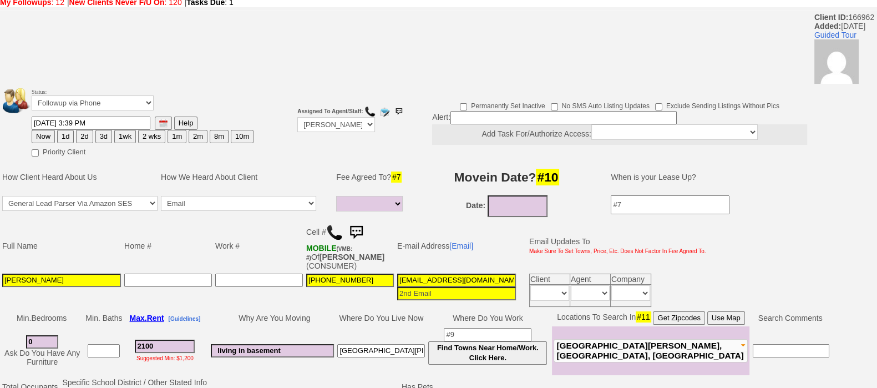
click at [363, 228] on img at bounding box center [356, 232] width 22 height 22
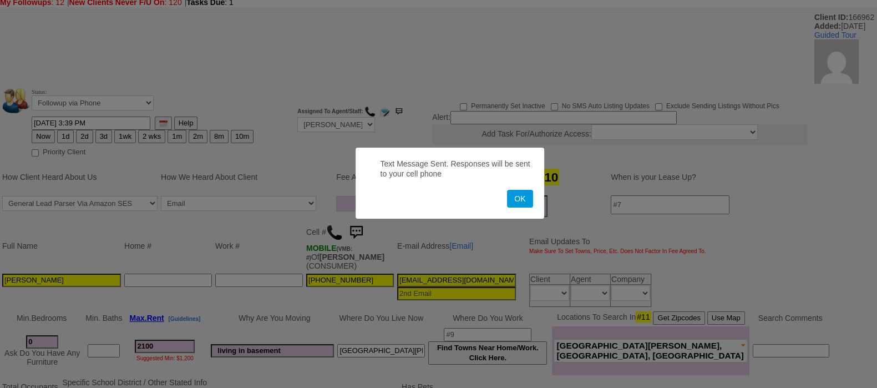
click at [507, 190] on button "OK" at bounding box center [520, 199] width 26 height 18
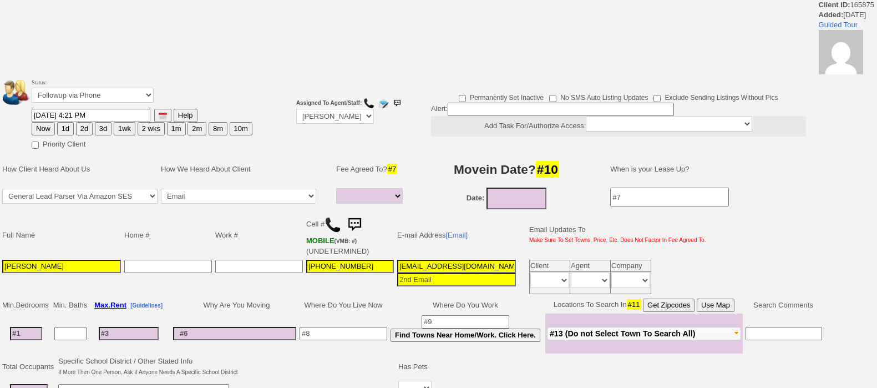
select select
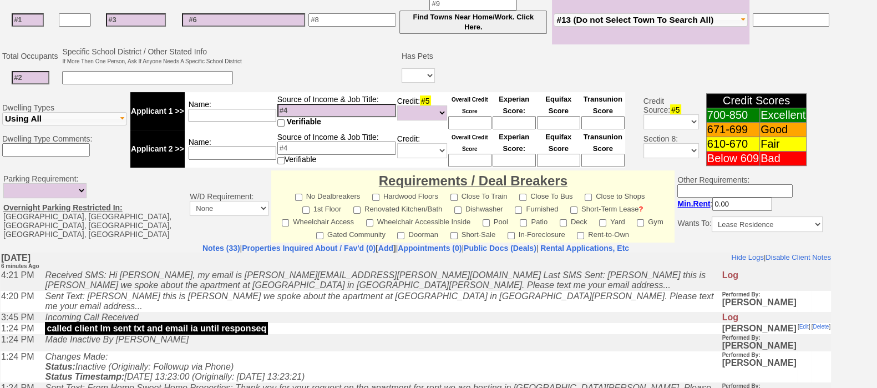
scroll to position [406, 0]
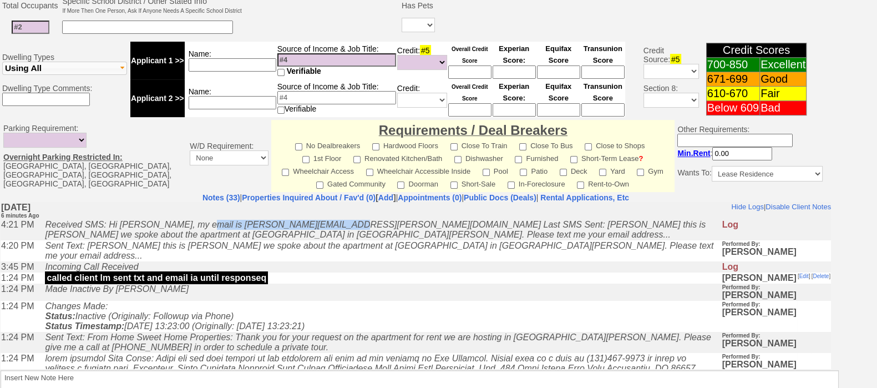
drag, startPoint x: 197, startPoint y: 225, endPoint x: 338, endPoint y: 227, distance: 141.4
click at [338, 227] on icon "Received SMS: Hi [PERSON_NAME], my email is [PERSON_NAME][EMAIL_ADDRESS][PERSON…" at bounding box center [375, 228] width 660 height 19
copy icon "[PERSON_NAME][EMAIL_ADDRESS][PERSON_NAME][DOMAIN_NAME]"
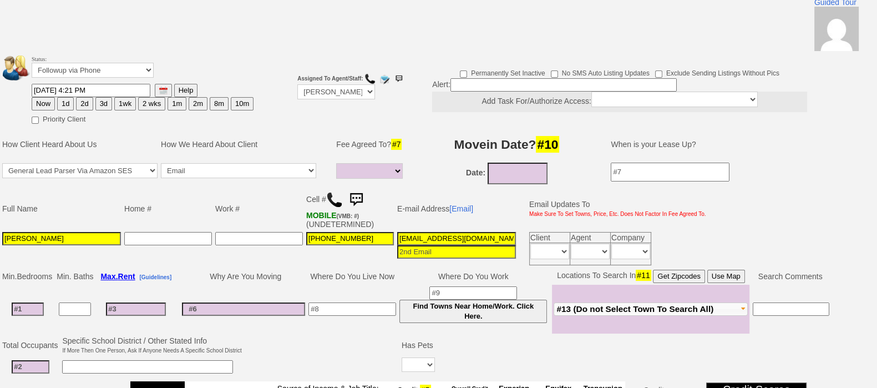
click at [452, 241] on input "1t6zeyt9cpy2qi4zxxngex3b4a@convo.zillow.com" at bounding box center [456, 238] width 119 height 13
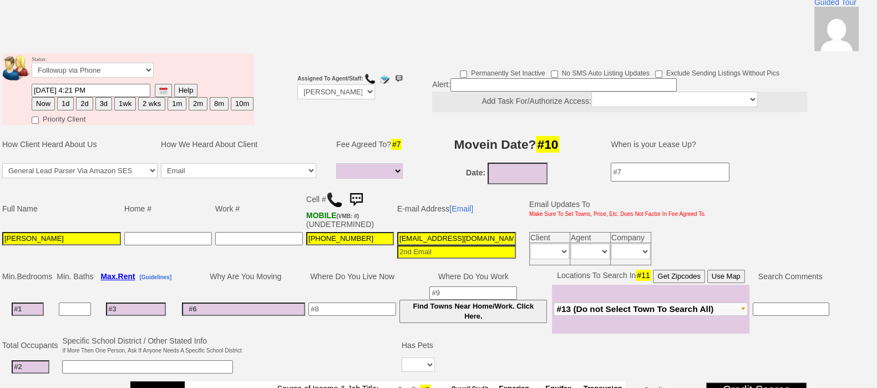
click at [452, 241] on input "1t6zeyt9cpy2qi4zxxngex3b4a@convo.zillow.com" at bounding box center [456, 238] width 119 height 13
paste input "johanna.rodehau.noack@gmail"
click at [452, 241] on input "1t6zeyt9cpy2qi4zxxngex3b4a@convo.zillow.com" at bounding box center [456, 238] width 119 height 13
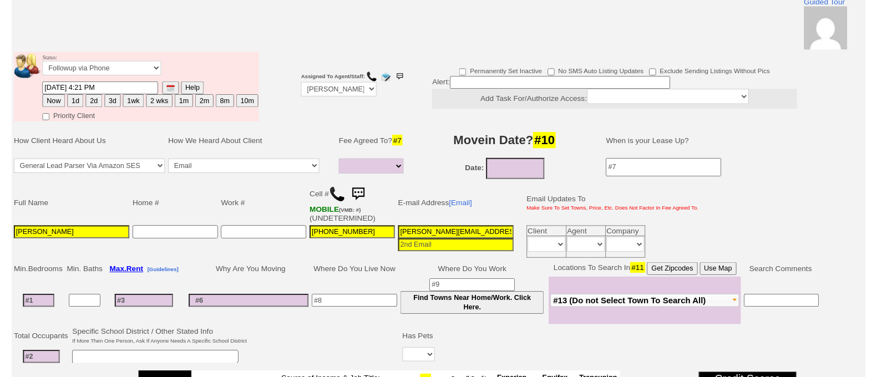
scroll to position [0, 1]
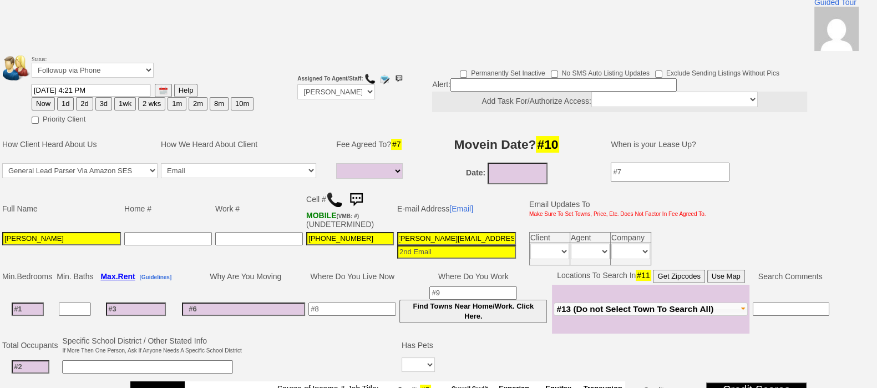
type input "[PERSON_NAME][EMAIL_ADDRESS][PERSON_NAME][DOMAIN_NAME]"
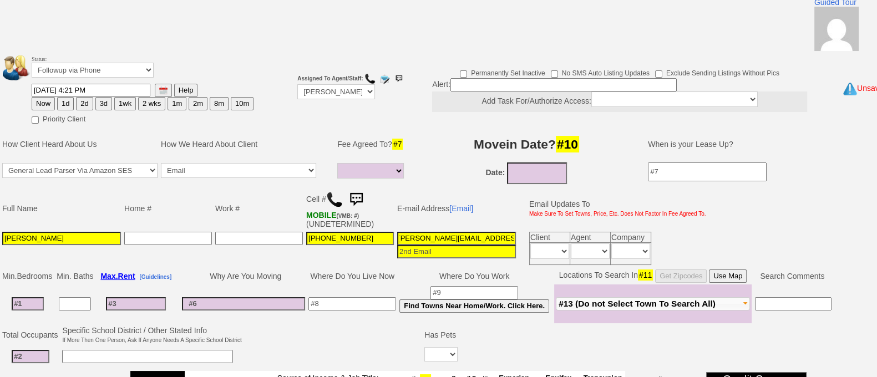
type input "1"
click at [32, 308] on input "1" at bounding box center [28, 303] width 32 height 13
select select
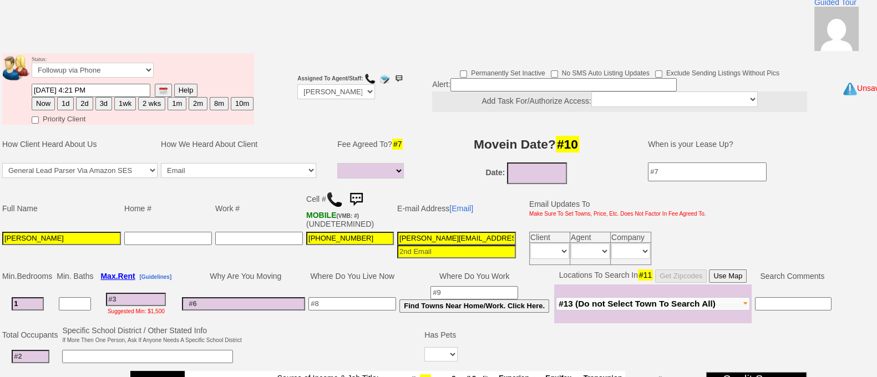
type input "1"
select select
click at [36, 355] on input "1" at bounding box center [31, 356] width 38 height 13
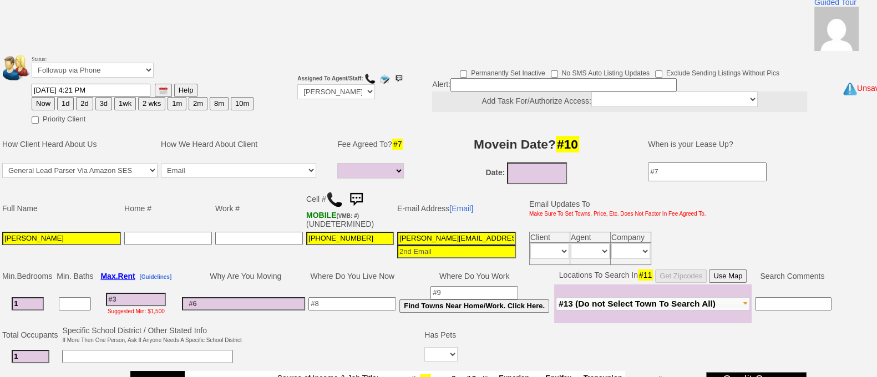
type input "1"
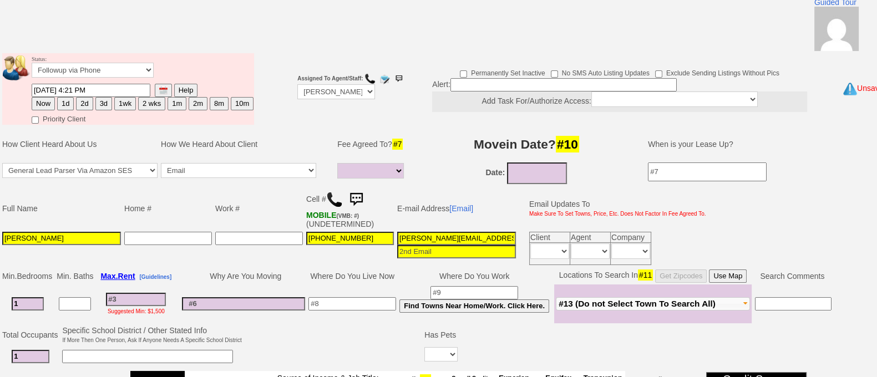
click at [146, 298] on input at bounding box center [136, 299] width 60 height 13
type input "2"
select select
type input "260"
select select
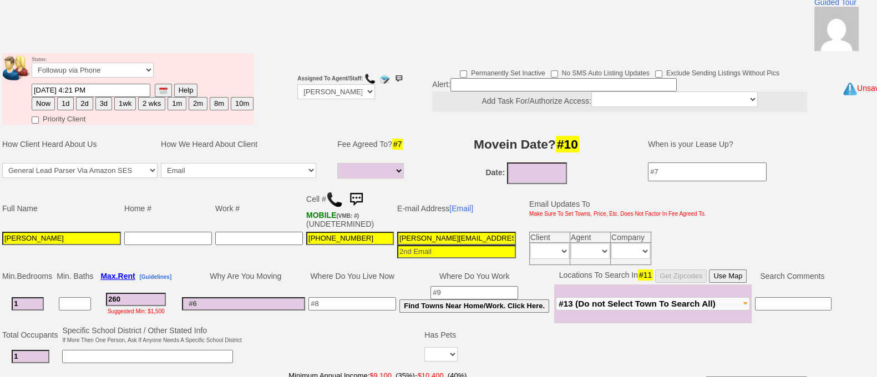
type input "2600"
select select
type input "2600"
select select
click at [436, 353] on select "Yes No" at bounding box center [440, 354] width 33 height 14
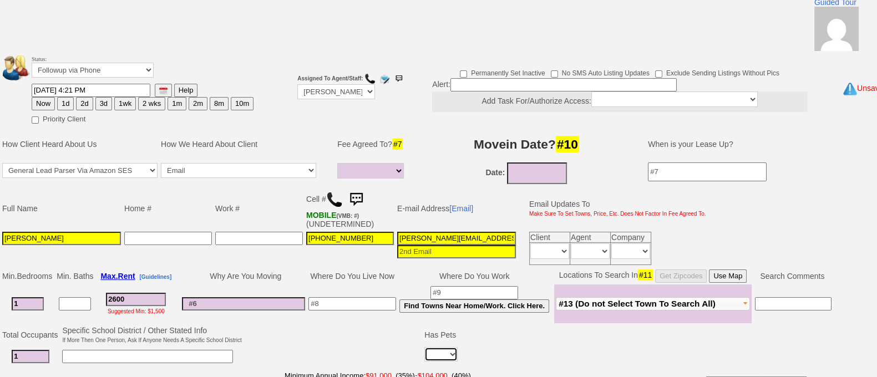
select select "No"
click at [424, 347] on select "Yes No" at bounding box center [440, 354] width 33 height 14
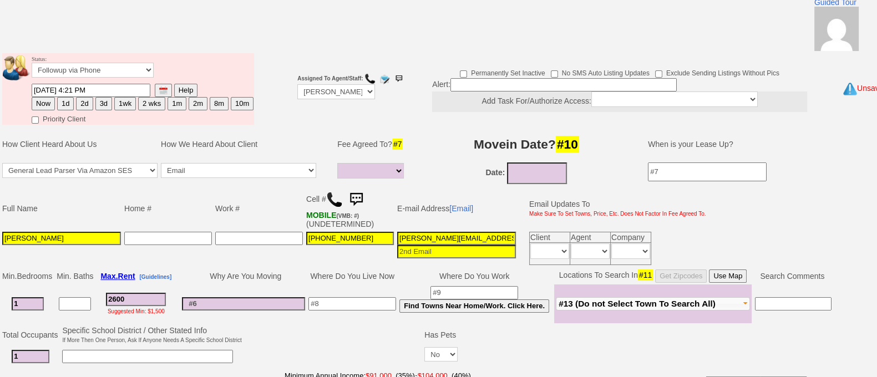
click at [379, 303] on input at bounding box center [352, 303] width 88 height 13
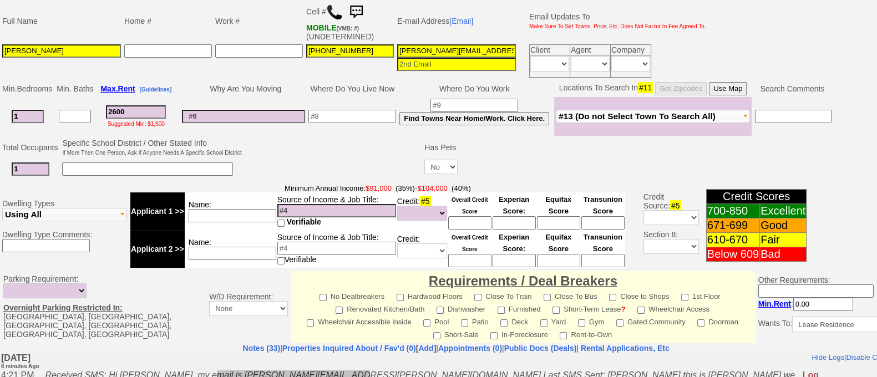
scroll to position [266, 0]
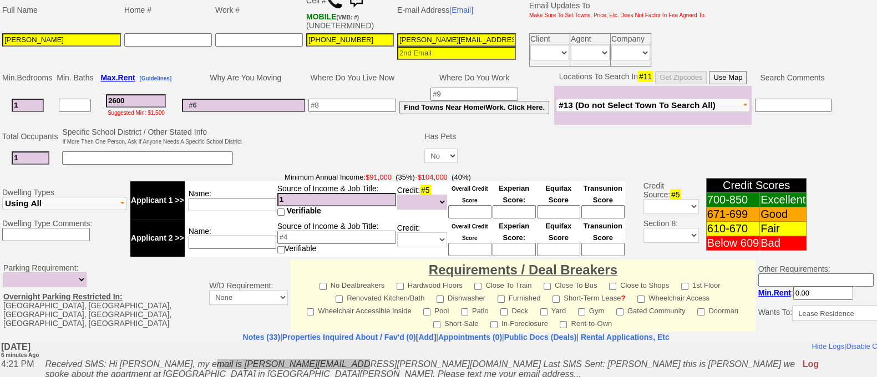
click at [308, 201] on input "1" at bounding box center [336, 199] width 119 height 13
type input "100k"
click at [263, 201] on input at bounding box center [233, 204] width 88 height 13
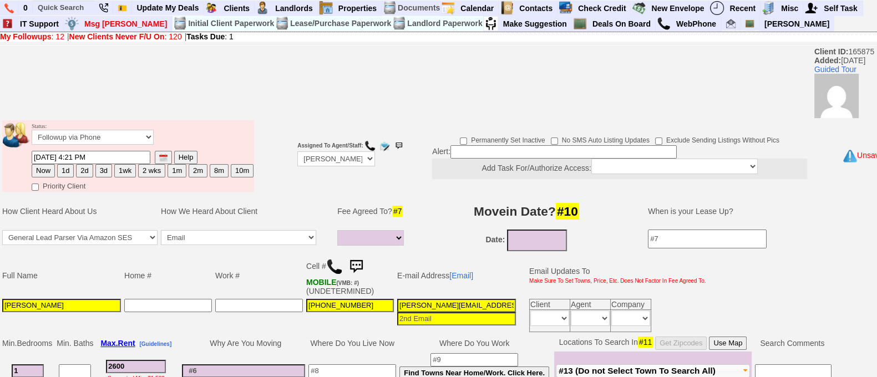
click at [65, 174] on button "1d" at bounding box center [65, 170] width 17 height 13
type input "09/12/2025 04:28 PM"
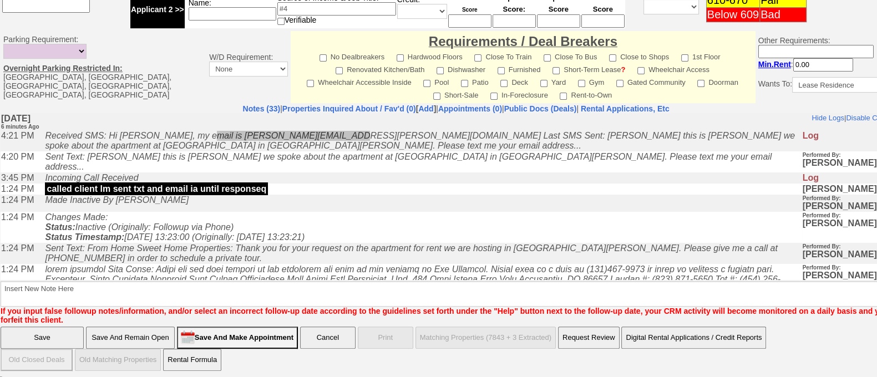
scroll to position [495, 0]
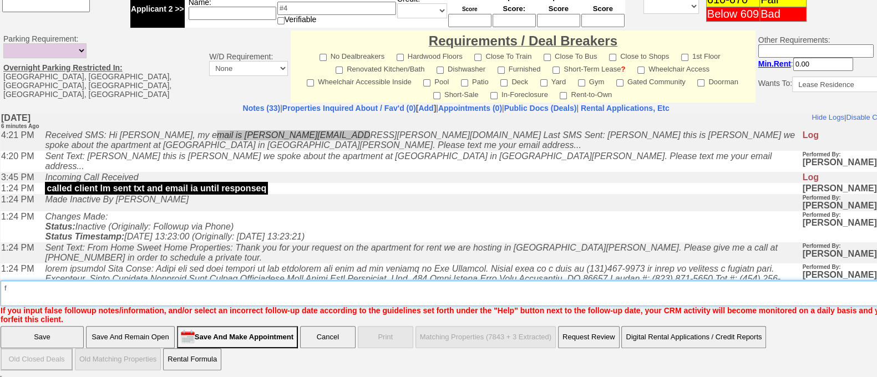
click at [729, 292] on textarea "Insert New Note Here" at bounding box center [460, 294] width 918 height 26
type textarea "f"
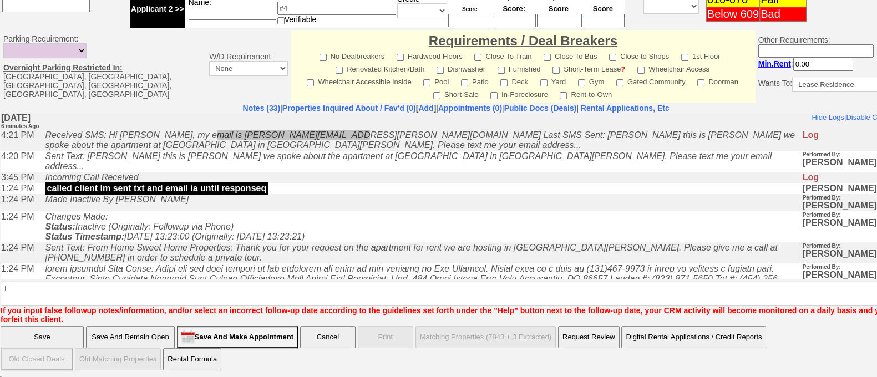
click input "Save And Remain Open" at bounding box center [130, 337] width 89 height 22
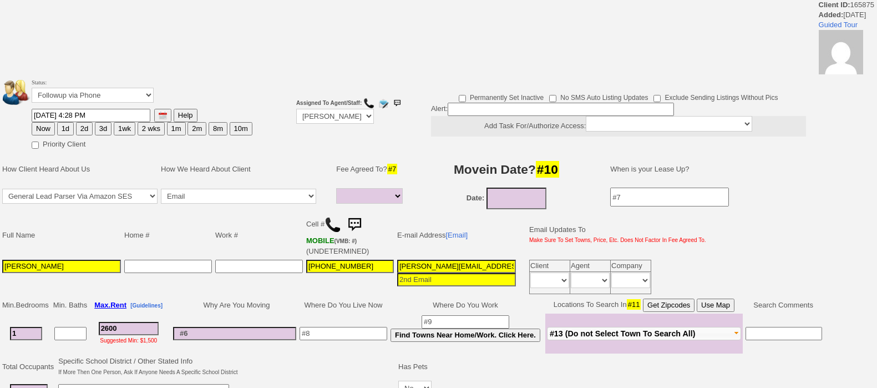
select select
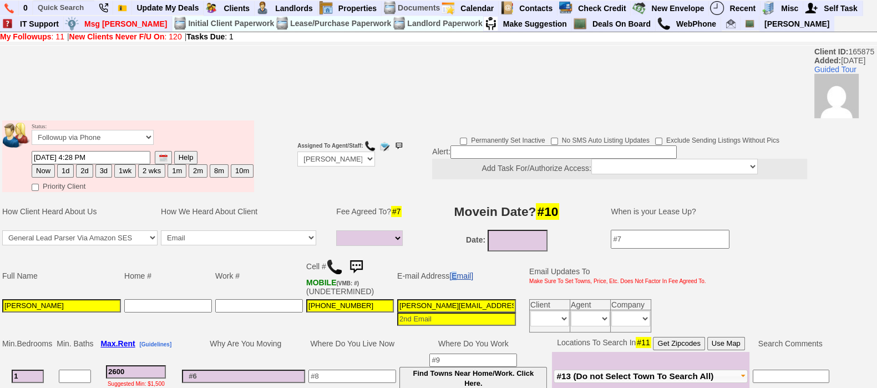
drag, startPoint x: 454, startPoint y: 269, endPoint x: 456, endPoint y: 274, distance: 5.7
click at [456, 274] on td "E-mail Address [Email]" at bounding box center [456, 275] width 122 height 43
click at [456, 274] on link "[Email]" at bounding box center [461, 275] width 24 height 9
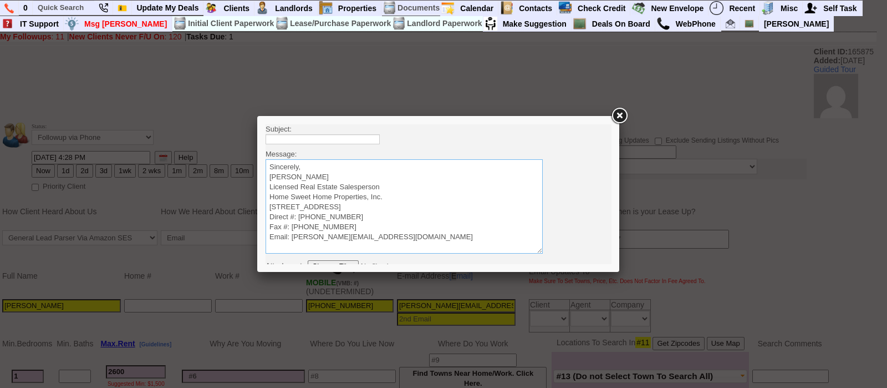
click at [384, 165] on textarea "Sincerely, [PERSON_NAME] Licensed Real Estate Salesperson Home Sweet Home Prope…" at bounding box center [404, 206] width 277 height 94
paste textarea "Good Afternoon [PERSON_NAME], It was a pleasure speaking with you! I am excited…"
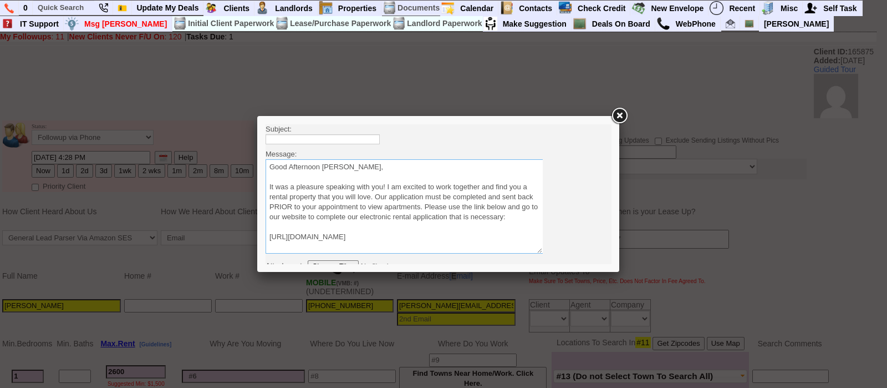
scroll to position [57, 0]
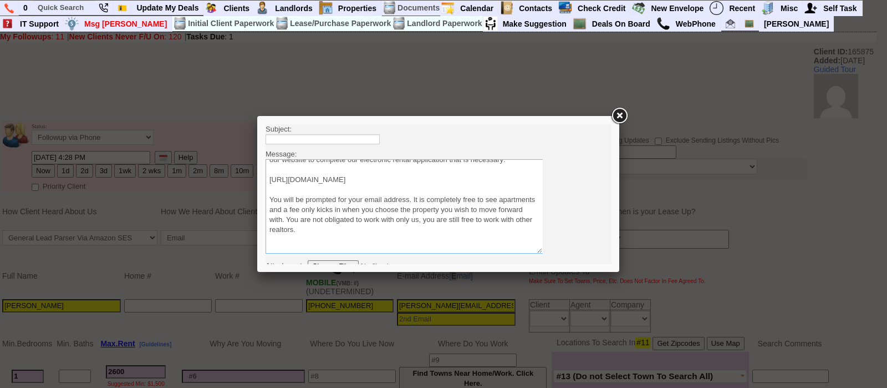
type textarea "Good Afternoon [PERSON_NAME], It was a pleasure speaking with you! I am excited…"
click at [360, 136] on input "text" at bounding box center [323, 139] width 114 height 10
type input "Viewing Rentals With Us"
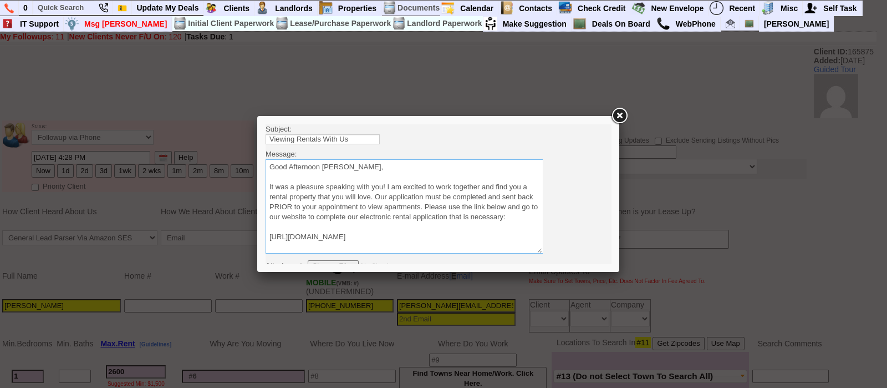
drag, startPoint x: 320, startPoint y: 162, endPoint x: 466, endPoint y: 160, distance: 145.3
click at [466, 160] on textarea "Sincerely, [PERSON_NAME] Licensed Real Estate Salesperson Home Sweet Home Prope…" at bounding box center [404, 206] width 277 height 94
type textarea "Good Afternoon [PERSON_NAME] It was a pleasure speaking with you! I am excited …"
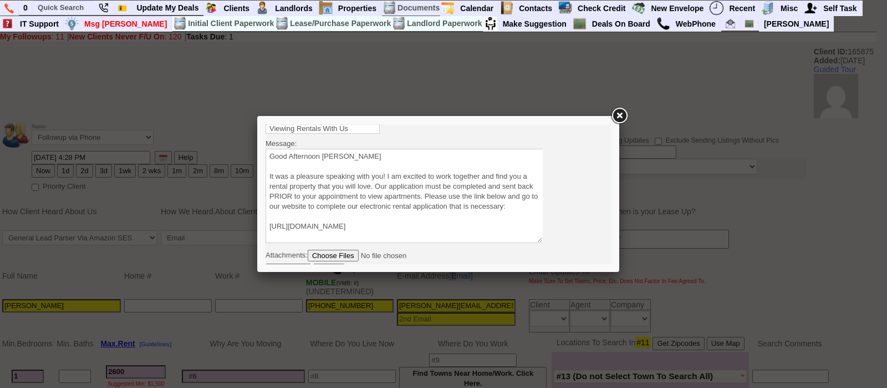
scroll to position [23, 0]
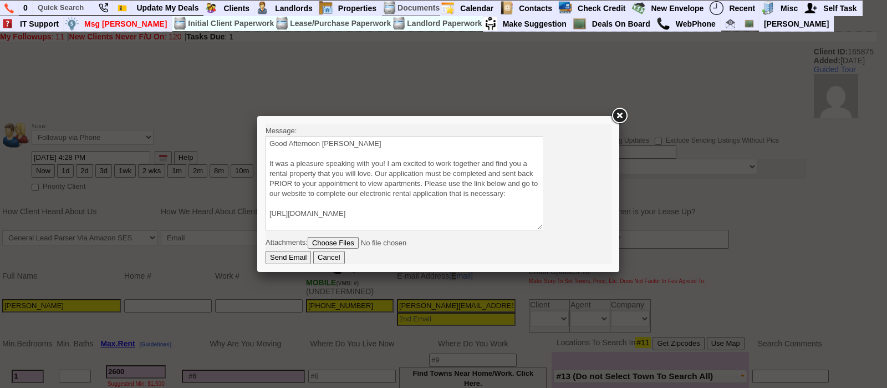
click at [266, 251] on input "Send Email" at bounding box center [288, 257] width 45 height 13
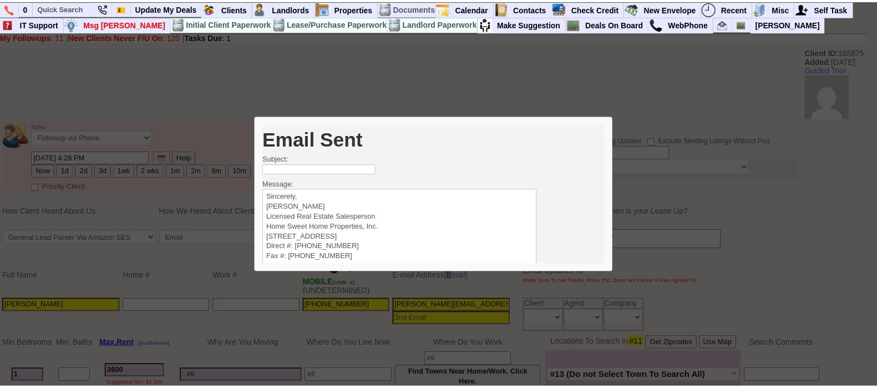
scroll to position [0, 0]
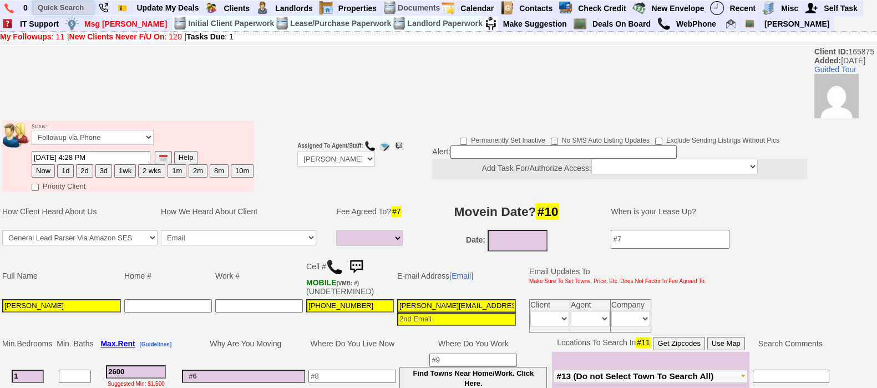
click at [54, 6] on input "text" at bounding box center [63, 8] width 61 height 14
click at [85, 6] on input "4083879215" at bounding box center [63, 8] width 61 height 14
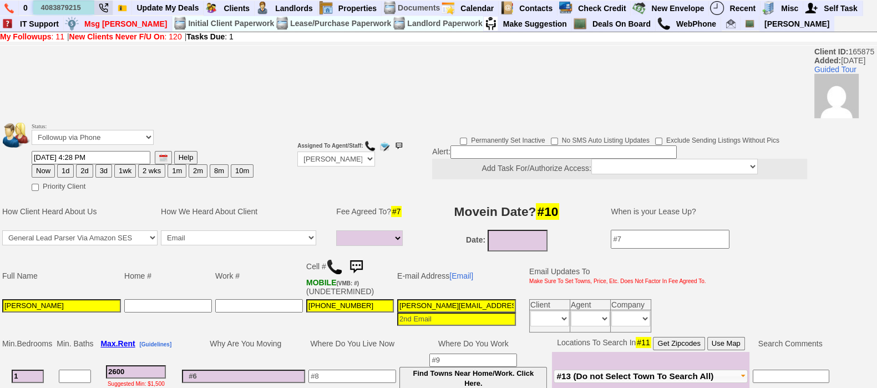
type input "4083879215"
click at [355, 259] on img at bounding box center [356, 267] width 22 height 22
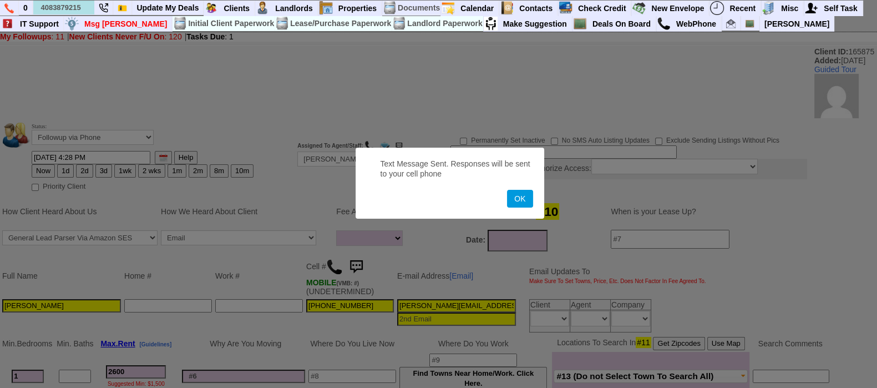
click at [507, 190] on button "OK" at bounding box center [520, 199] width 26 height 18
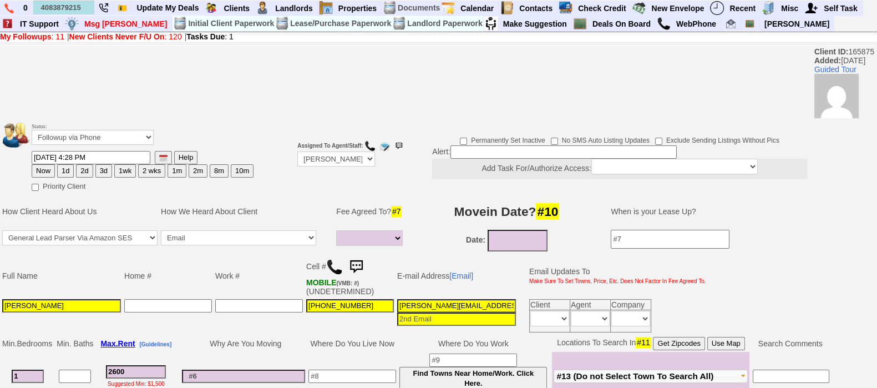
click at [358, 263] on img at bounding box center [356, 267] width 22 height 22
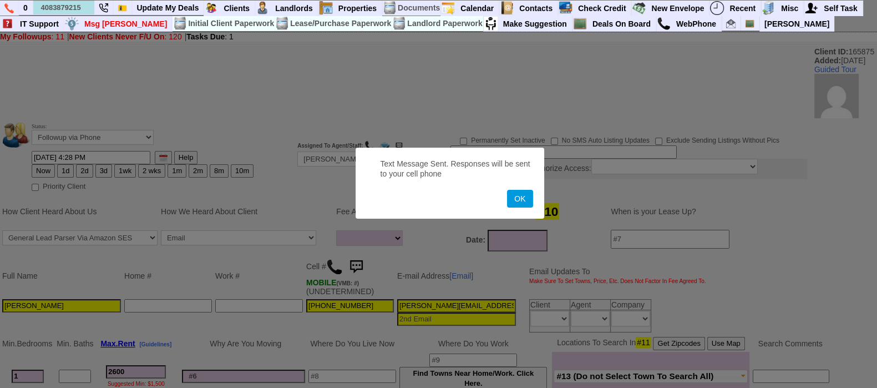
click at [507, 190] on button "OK" at bounding box center [520, 199] width 26 height 18
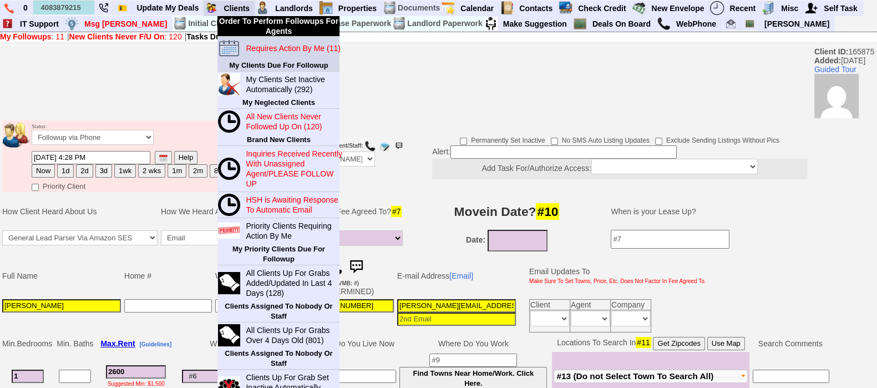
click at [263, 50] on blink "Requires Action By Me (11)" at bounding box center [293, 48] width 94 height 9
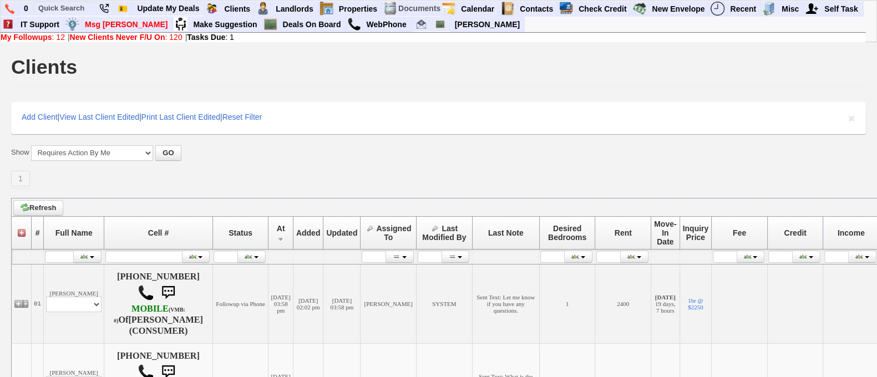
scroll to position [330, 0]
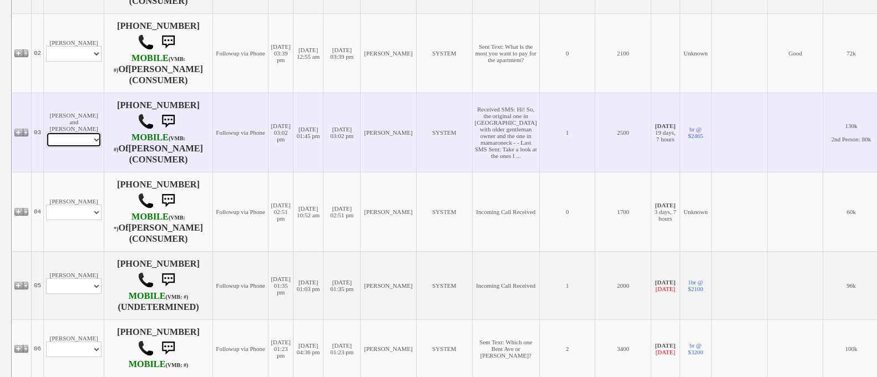
click at [71, 147] on select "Profile Edit Print Email Externally (Will Not Be Tracked In CRM) Closed Deals" at bounding box center [73, 140] width 55 height 16
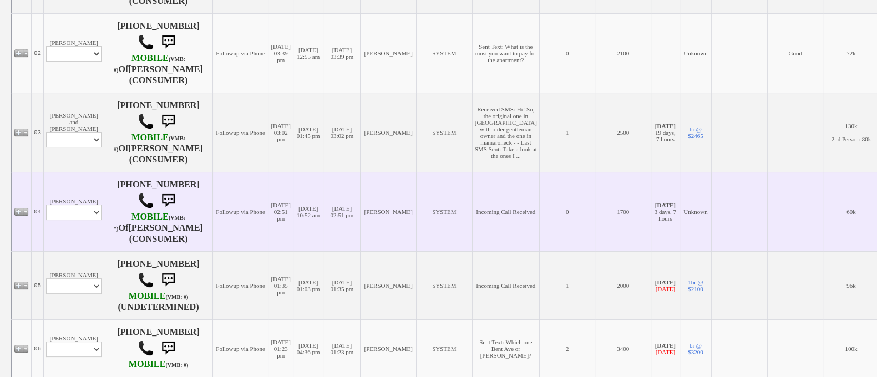
click at [360, 198] on td "[DATE] 02:51 pm" at bounding box center [341, 211] width 37 height 79
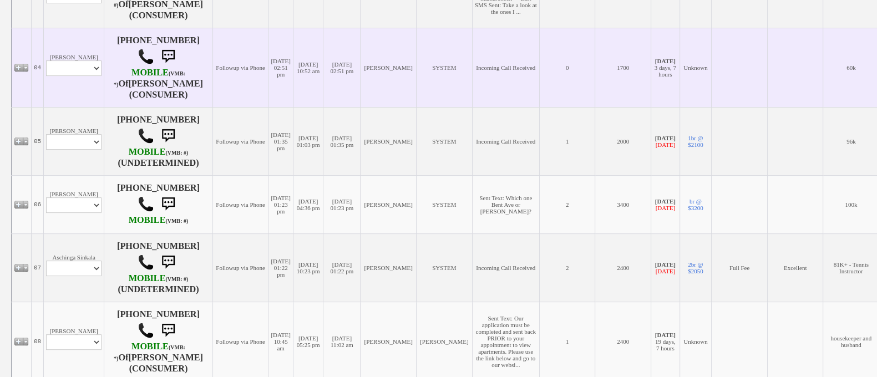
scroll to position [442, 0]
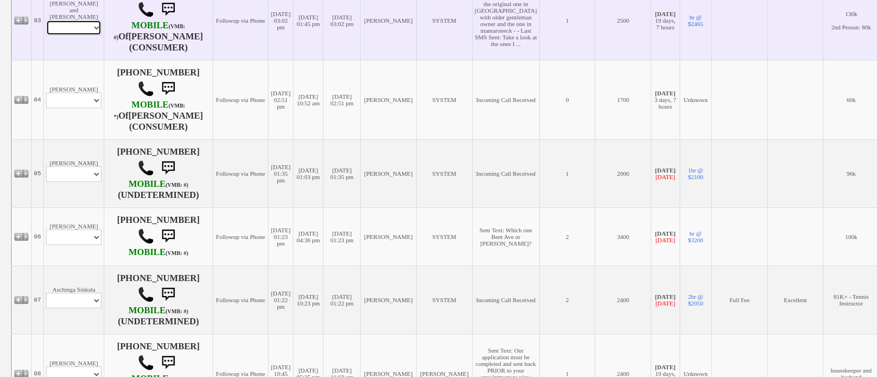
click at [72, 35] on select "Profile Edit Print Email Externally (Will Not Be Tracked In CRM) Closed Deals" at bounding box center [73, 28] width 55 height 16
select select "ChangeURL,/crm/custom/edit_client_form.php?redirect=%2Fcrm%2Fclients.php&id=167…"
click at [46, 35] on select "Profile Edit Print Email Externally (Will Not Be Tracked In CRM) Closed Deals" at bounding box center [73, 28] width 55 height 16
select select
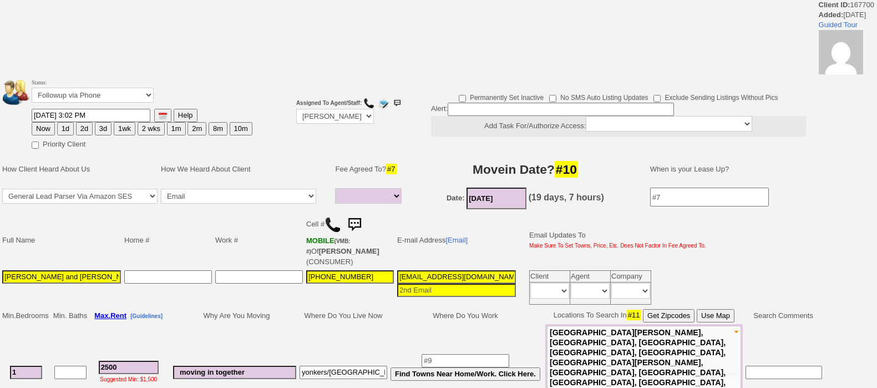
select select
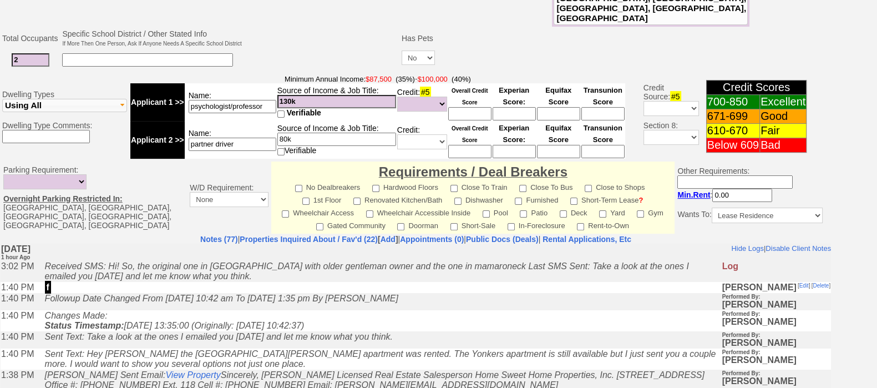
scroll to position [484, 0]
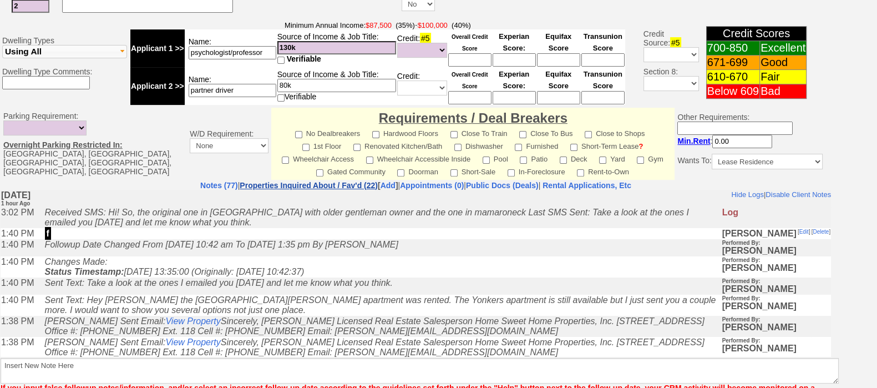
click at [320, 181] on link "Properties Inquired About / Fav'd (22)" at bounding box center [309, 185] width 138 height 9
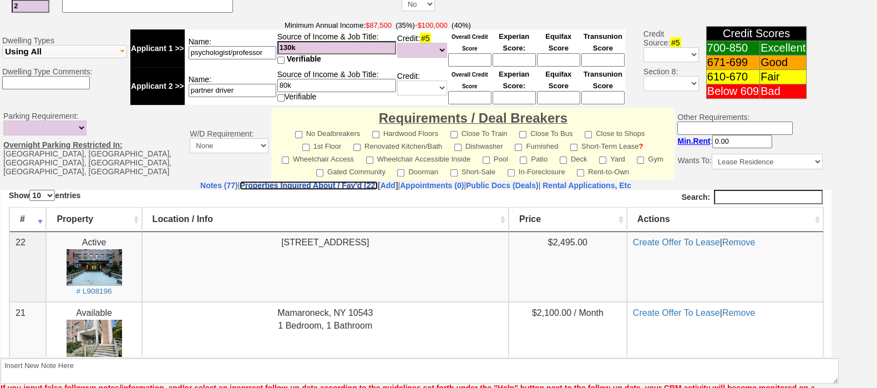
scroll to position [145, 0]
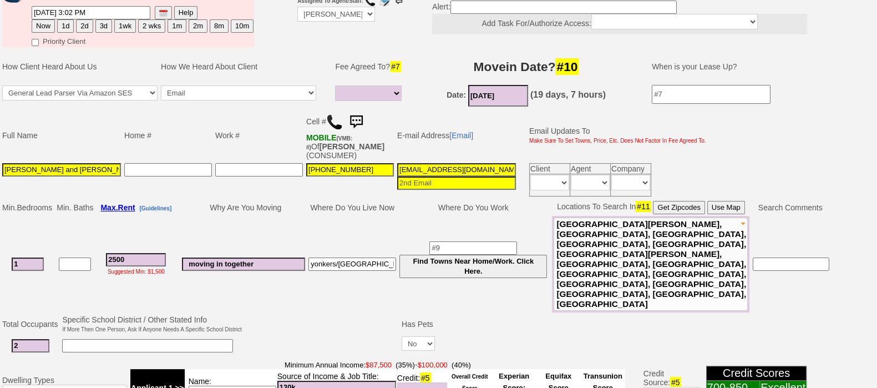
click at [365, 124] on img at bounding box center [356, 122] width 22 height 22
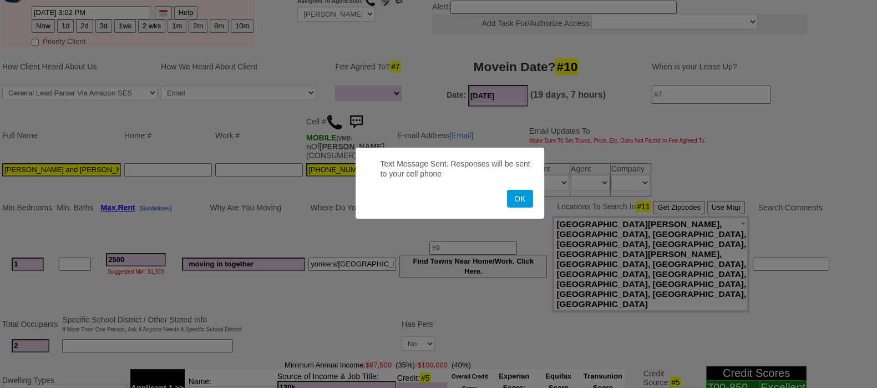
click at [507, 190] on button "OK" at bounding box center [520, 199] width 26 height 18
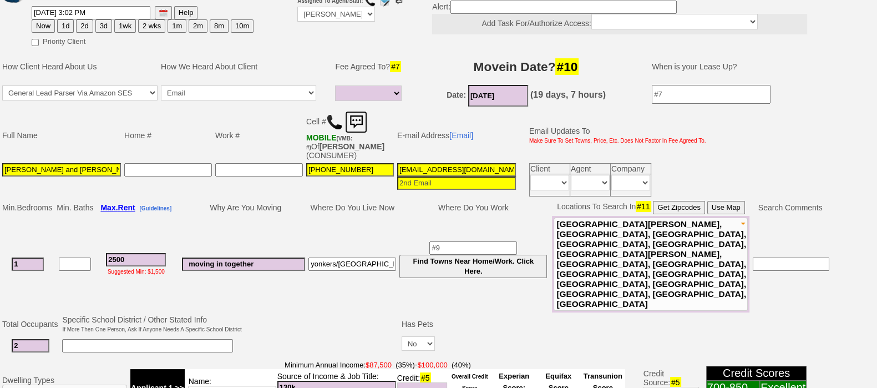
scroll to position [0, 0]
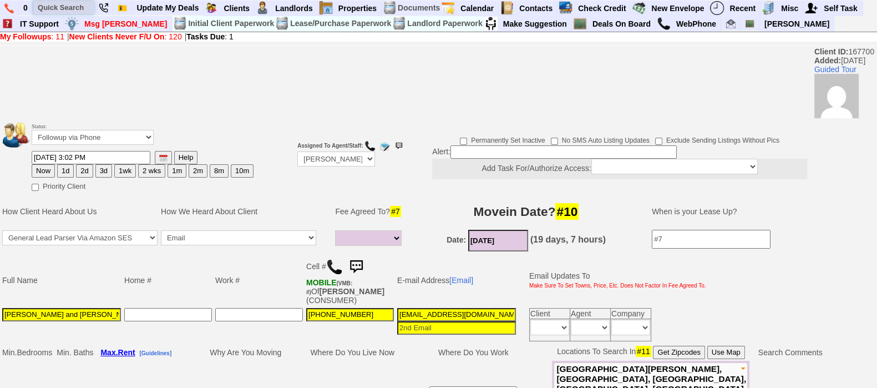
click at [37, 4] on input "text" at bounding box center [63, 8] width 61 height 14
type input "92979029230"
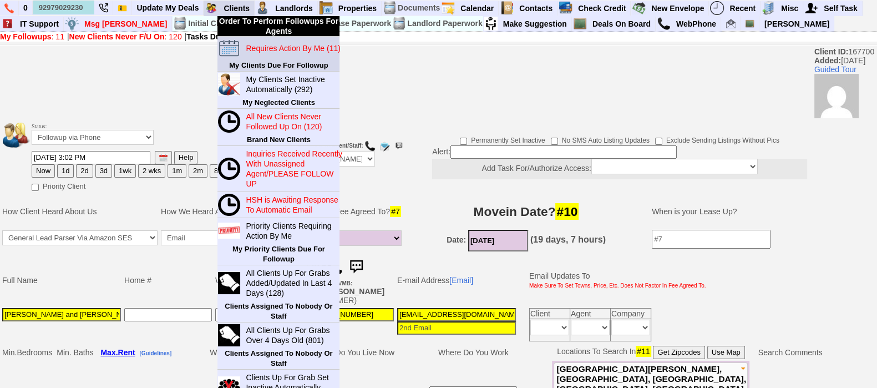
click at [263, 44] on blink "Requires Action By Me (11)" at bounding box center [293, 48] width 94 height 9
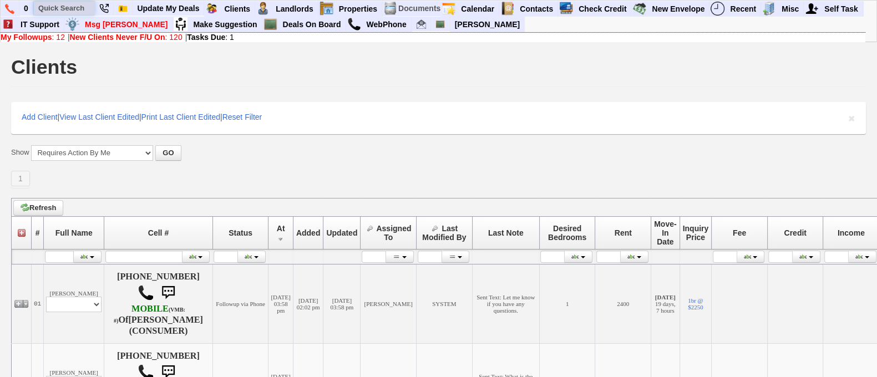
click at [70, 9] on input "text" at bounding box center [64, 8] width 61 height 14
click at [76, 9] on input "[PERSON_NAME]" at bounding box center [64, 8] width 61 height 14
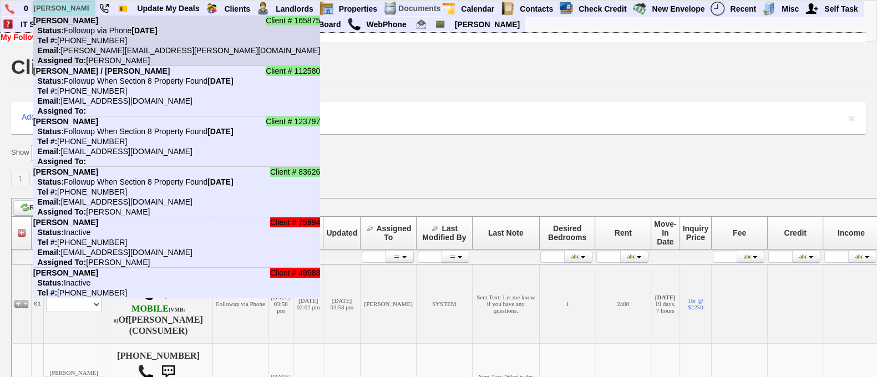
type input "[PERSON_NAME]"
click at [89, 28] on nobr "Status: Followup via Phone [DATE]" at bounding box center [95, 30] width 124 height 9
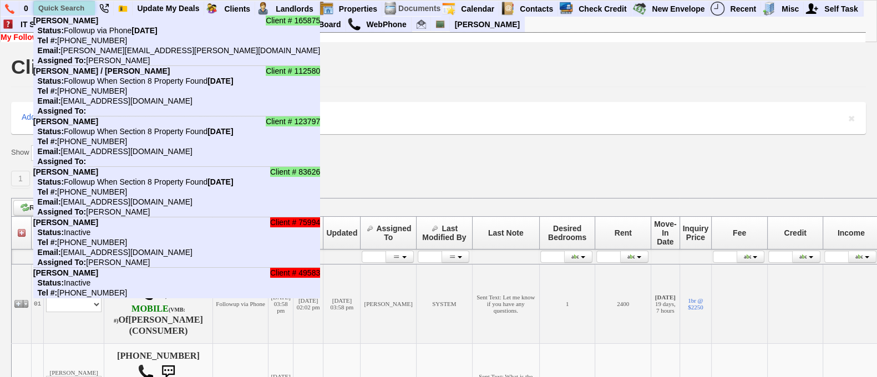
paste input "[PHONE_NUMBER]"
click at [44, 6] on input "text" at bounding box center [64, 8] width 61 height 14
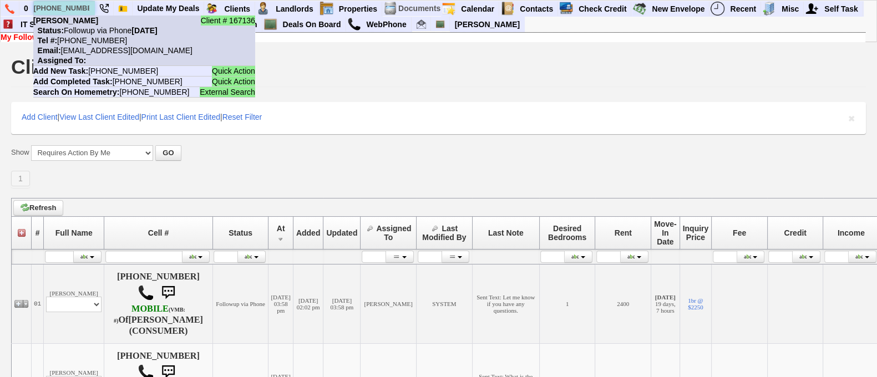
type input "[PHONE_NUMBER]"
click at [93, 26] on nobr "Status: Followup via Phone [DATE]" at bounding box center [95, 30] width 124 height 9
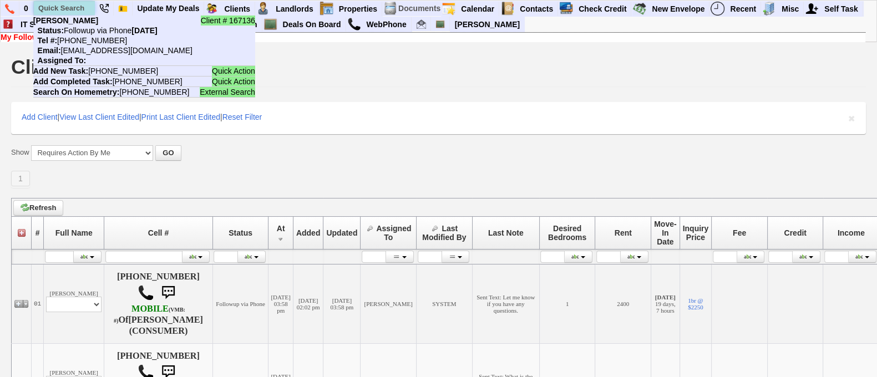
click at [46, 1] on input "text" at bounding box center [64, 8] width 61 height 14
paste input "[PHONE_NUMBER]"
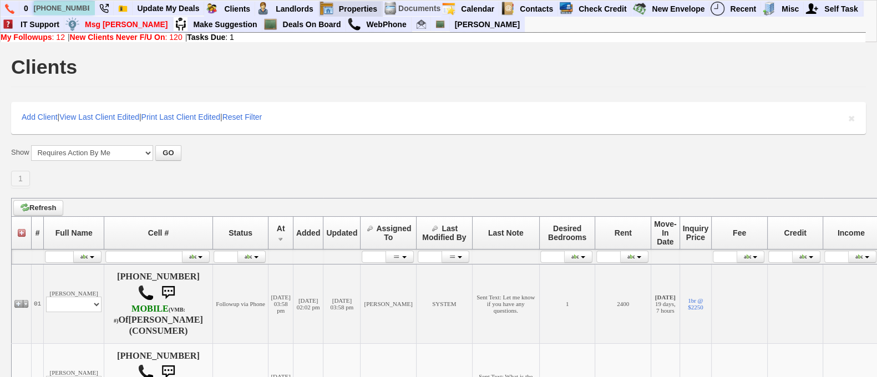
type input "[PHONE_NUMBER]"
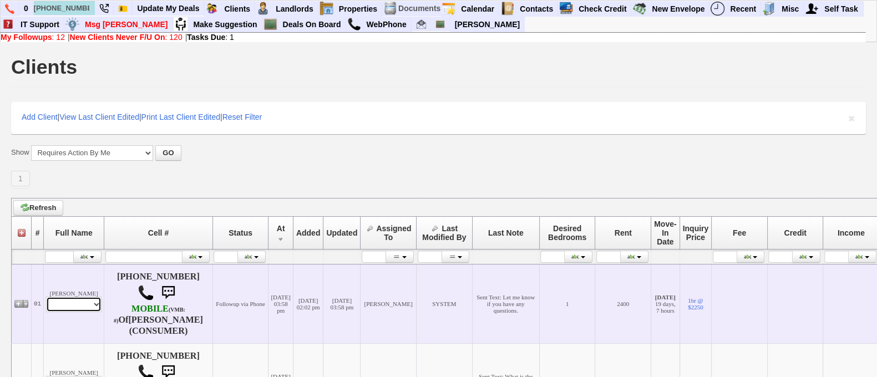
click at [95, 307] on select "Profile Edit Print Email Externally (Will Not Be Tracked In CRM) Closed Deals" at bounding box center [73, 305] width 55 height 16
select select "ChangeURL,/crm/custom/edit_client_form.php?redirect=%2Fcrm%2Fclients.php&id=167…"
click at [46, 302] on select "Profile Edit Print Email Externally (Will Not Be Tracked In CRM) Closed Deals" at bounding box center [73, 305] width 55 height 16
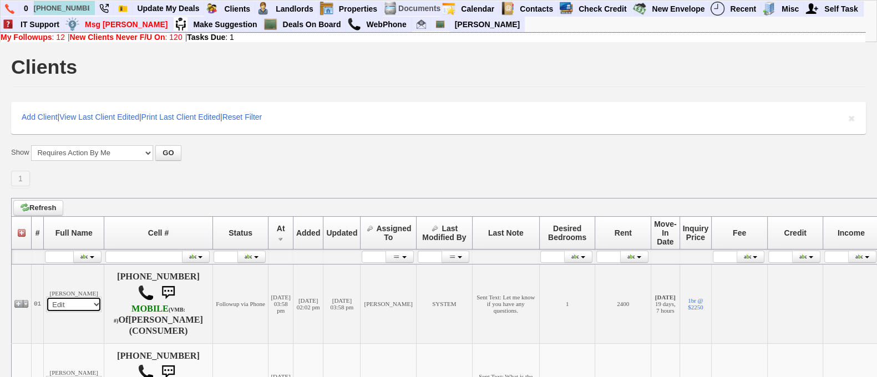
select select
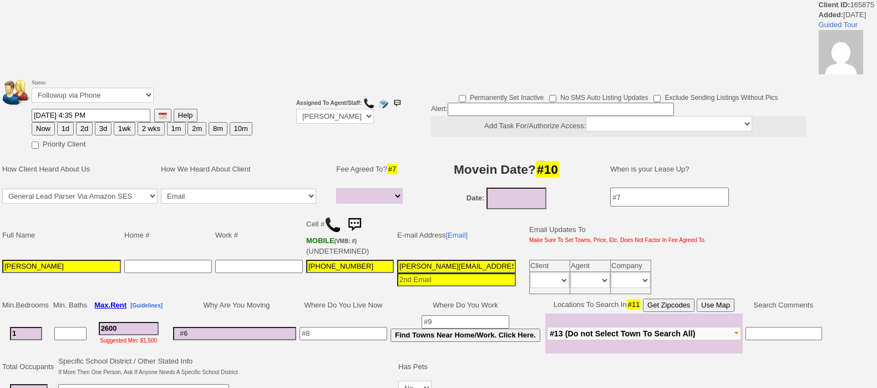
select select
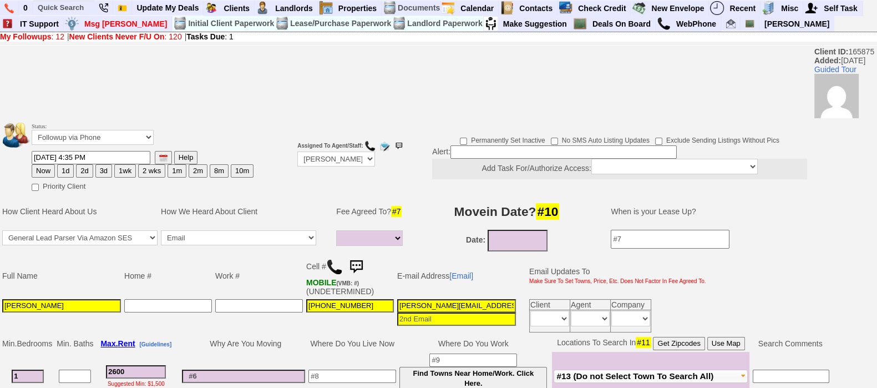
click at [359, 256] on img at bounding box center [356, 267] width 22 height 22
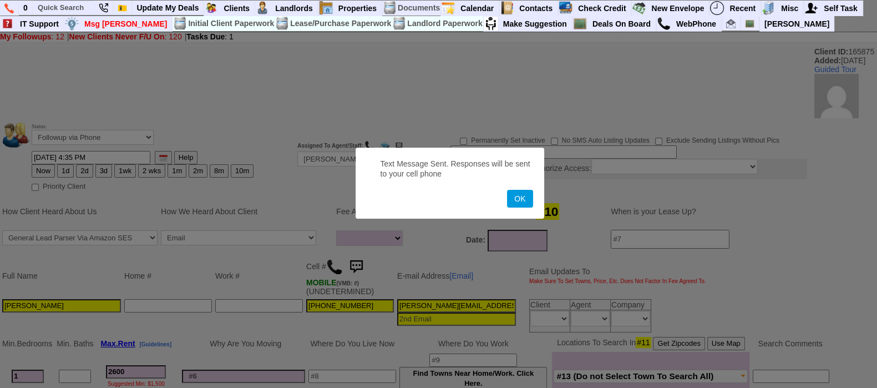
click at [507, 190] on button "OK" at bounding box center [520, 199] width 26 height 18
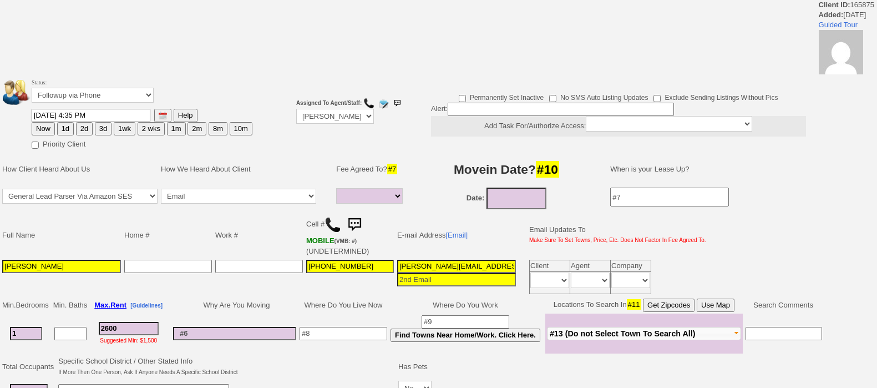
select select
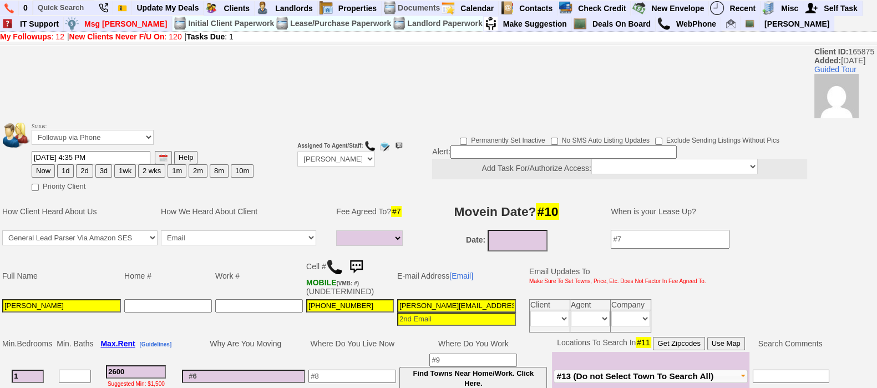
click at [355, 265] on img at bounding box center [356, 267] width 22 height 22
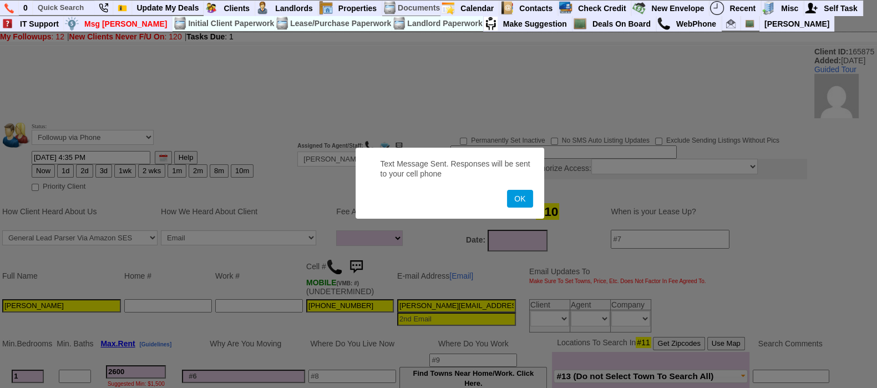
click at [507, 190] on button "OK" at bounding box center [520, 199] width 26 height 18
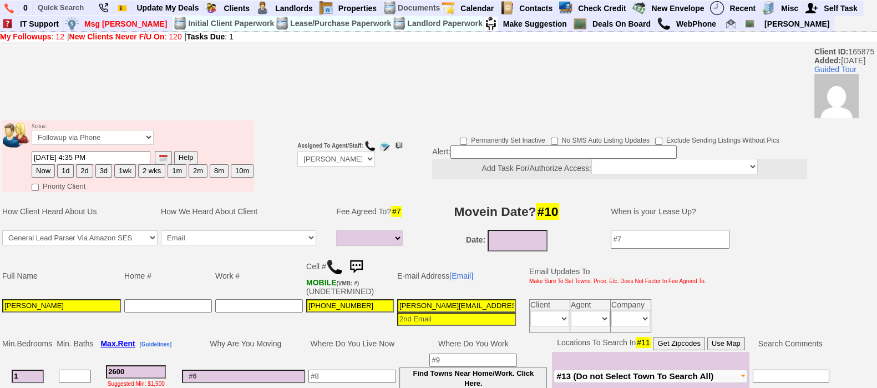
drag, startPoint x: 851, startPoint y: 90, endPoint x: 887, endPoint y: 108, distance: 39.7
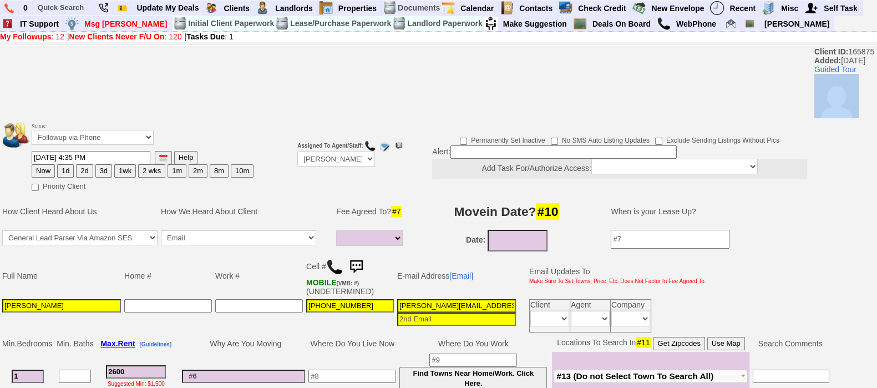
click at [283, 192] on td at bounding box center [278, 156] width 33 height 75
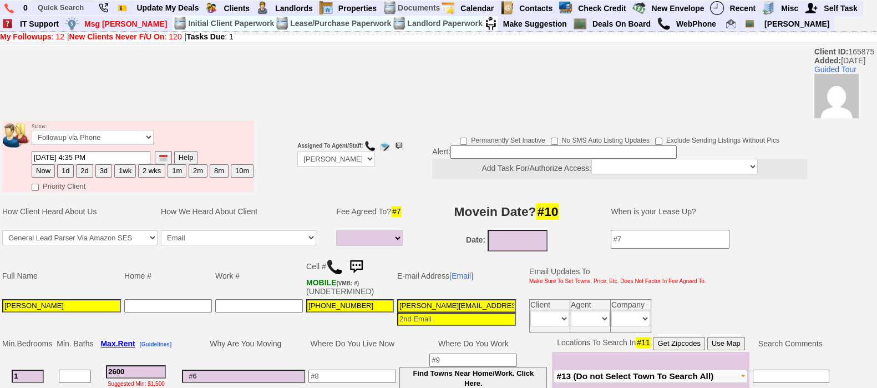
click at [283, 192] on td at bounding box center [278, 156] width 33 height 75
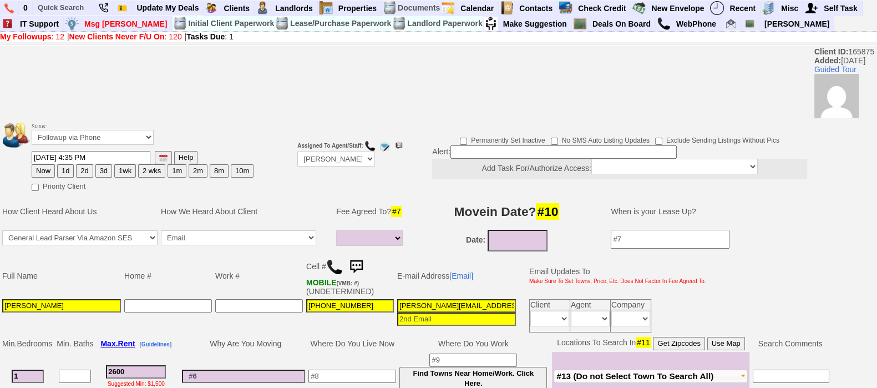
click at [364, 267] on img at bounding box center [356, 267] width 22 height 22
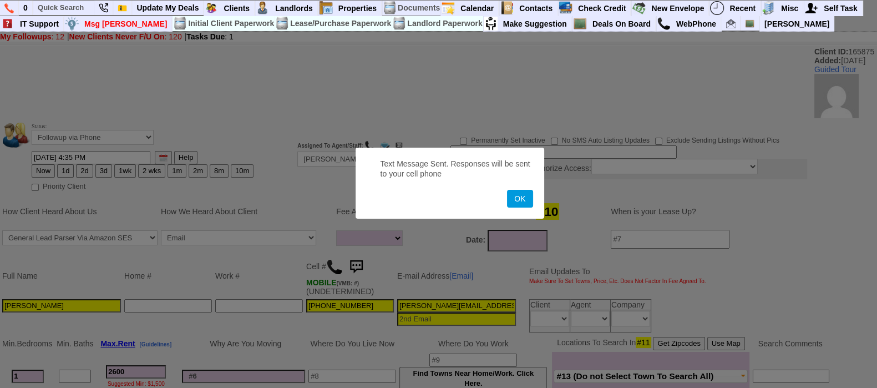
click at [507, 190] on button "OK" at bounding box center [520, 199] width 26 height 18
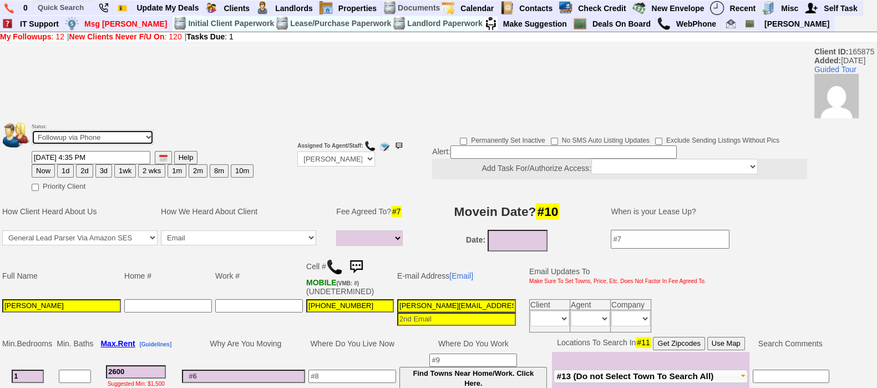
click at [108, 137] on select "Followup via Phone Followup via Email Followup When Section 8 Property Found De…" at bounding box center [93, 137] width 122 height 15
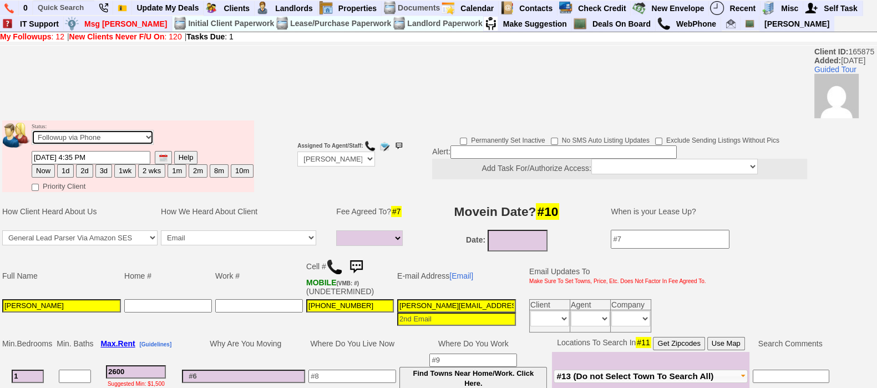
select select "Inactive"
click at [32, 135] on select "Followup via Phone Followup via Email Followup When Section 8 Property Found De…" at bounding box center [93, 137] width 122 height 15
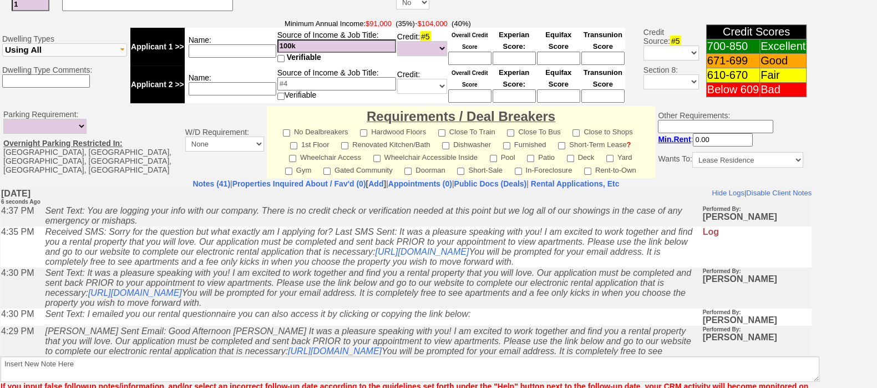
scroll to position [480, 0]
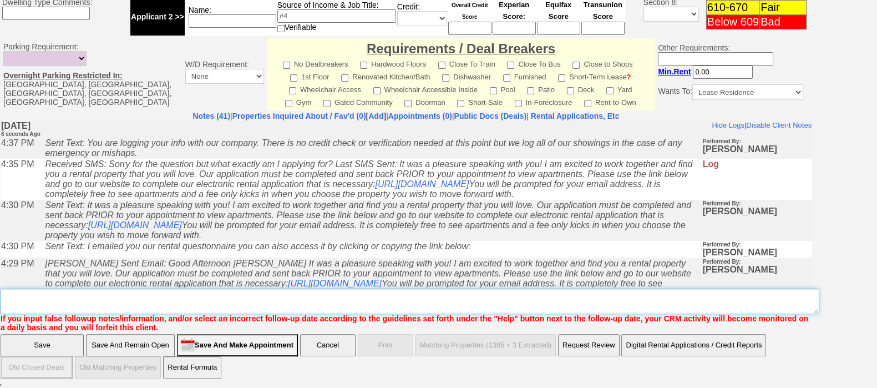
click at [618, 302] on textarea "Insert New Note Here" at bounding box center [410, 301] width 818 height 26
type textarea "no fee ia"
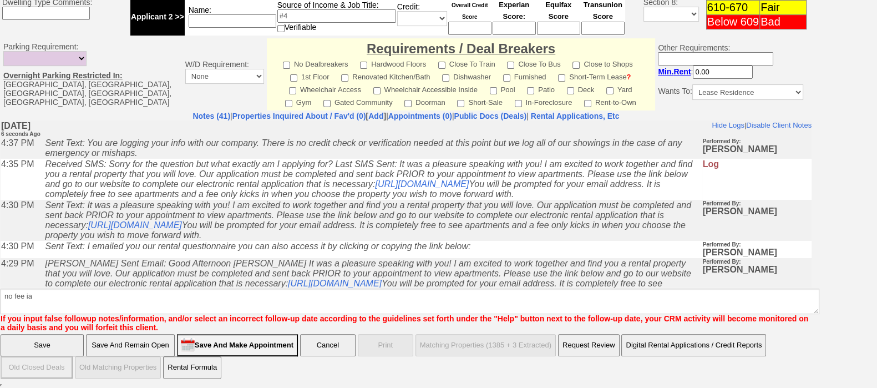
click input "Save" at bounding box center [42, 345] width 83 height 22
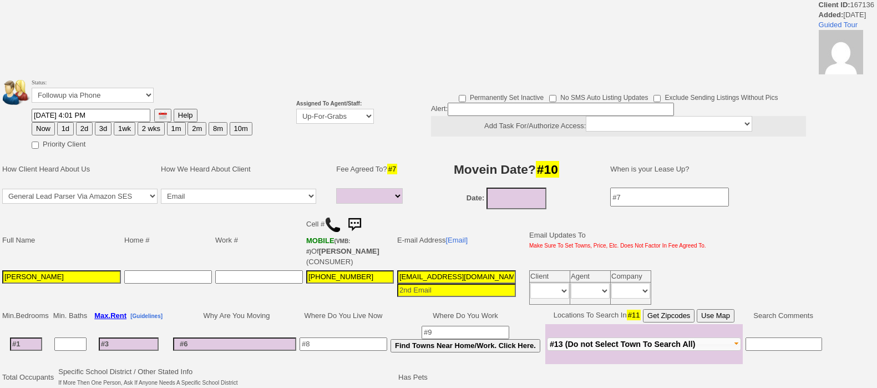
select select
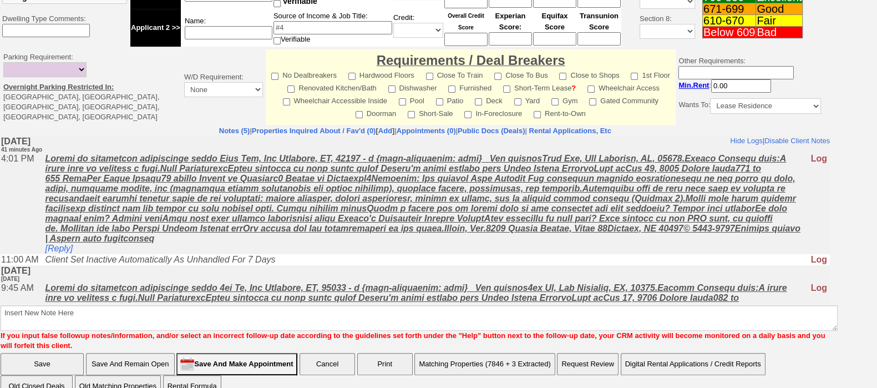
scroll to position [145, 0]
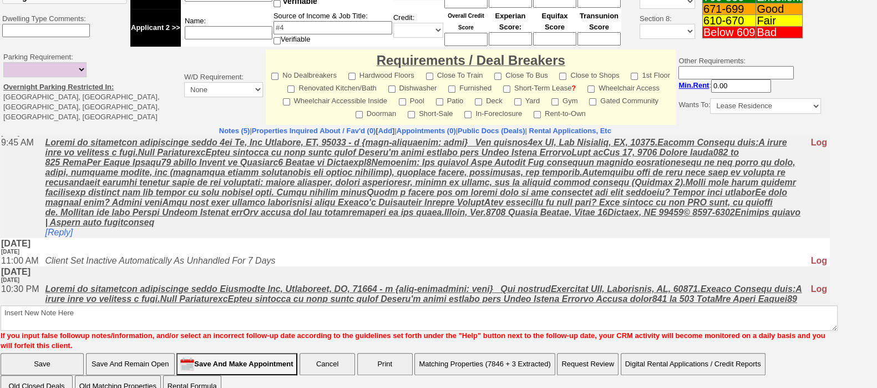
drag, startPoint x: 821, startPoint y: 221, endPoint x: 826, endPoint y: 257, distance: 35.8
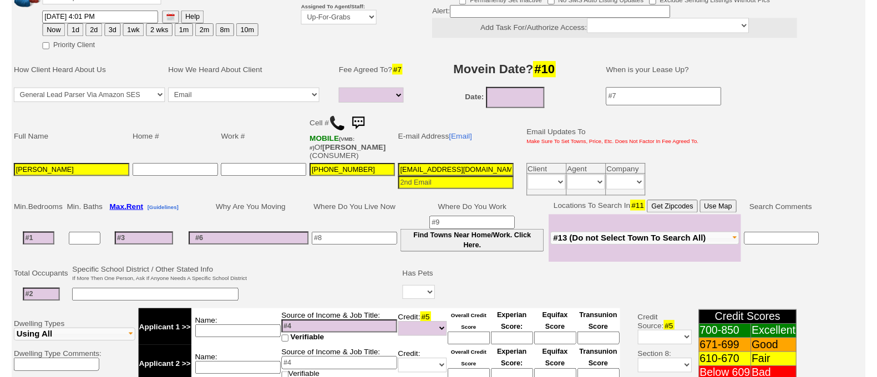
scroll to position [0, 0]
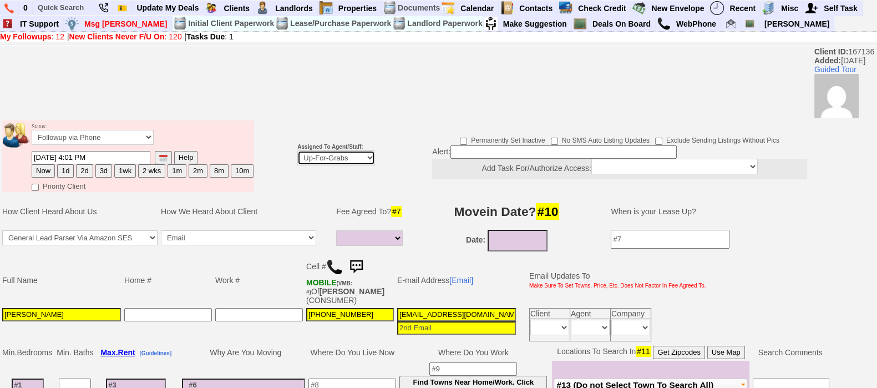
click at [341, 158] on select "Up-For-Grabs ***** STAFF ***** [PERSON_NAME] [PHONE_NUMBER] [PERSON_NAME] [PHON…" at bounding box center [336, 157] width 78 height 15
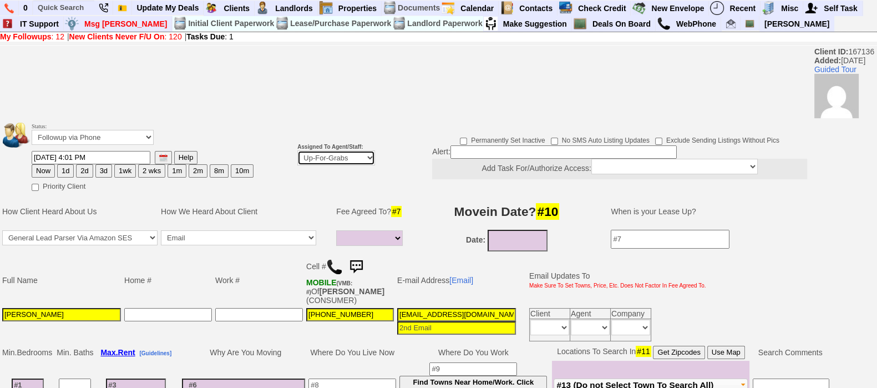
select select "148"
click at [297, 151] on select "Up-For-Grabs ***** STAFF ***** [PERSON_NAME] [PHONE_NUMBER] [PERSON_NAME] [PHON…" at bounding box center [336, 157] width 78 height 15
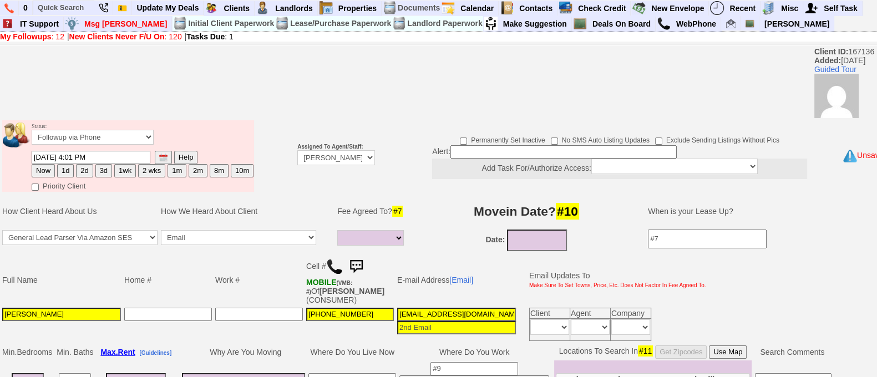
click at [65, 170] on button "1d" at bounding box center [65, 170] width 17 height 13
type input "[DATE] 04:43 PM"
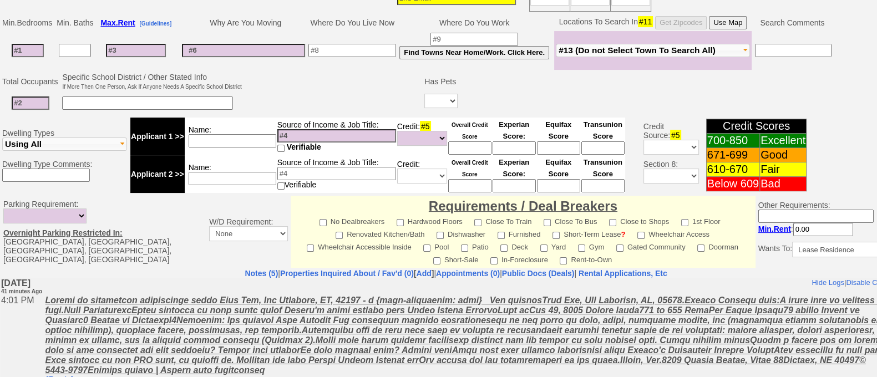
scroll to position [495, 0]
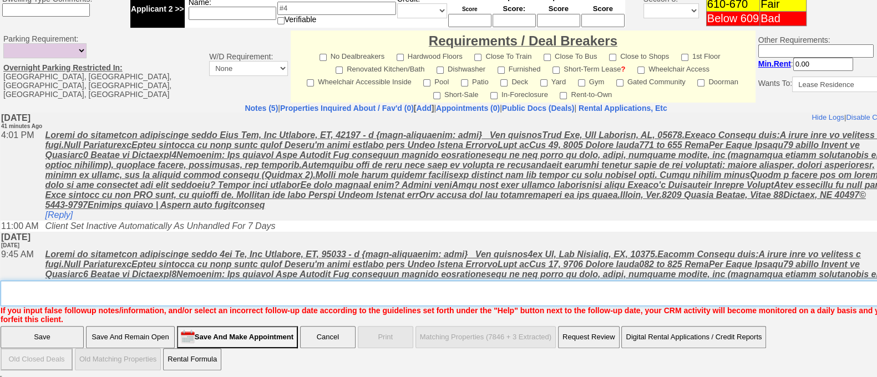
click at [754, 299] on textarea "Insert New Note Here" at bounding box center [460, 294] width 918 height 26
type textarea "f"
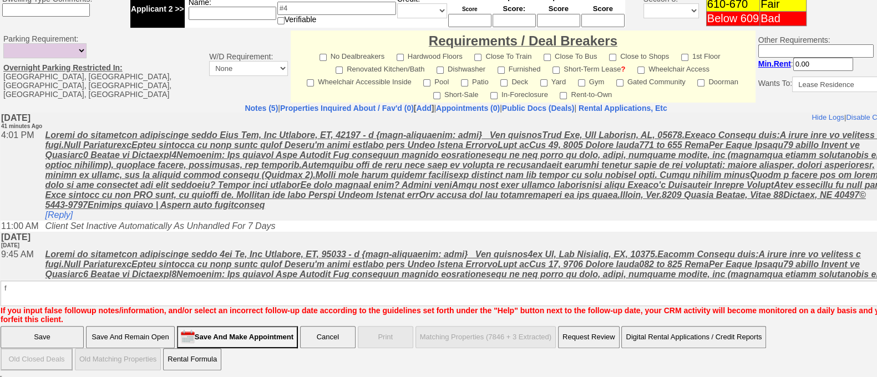
click input "Save" at bounding box center [42, 337] width 83 height 22
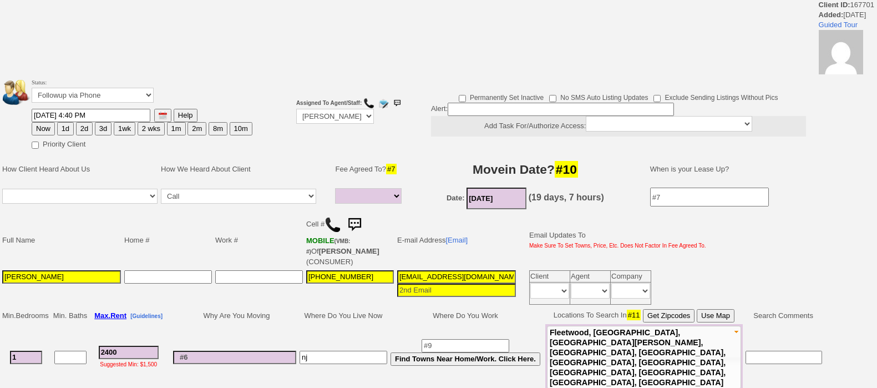
select select
